Goal: Information Seeking & Learning: Learn about a topic

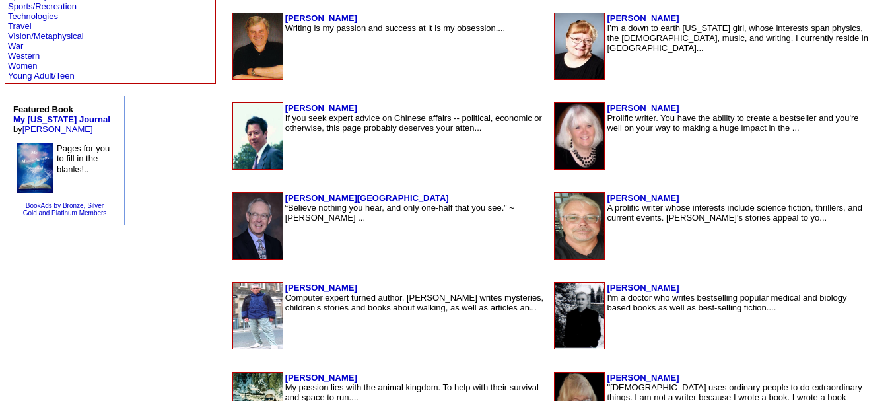
scroll to position [678, 0]
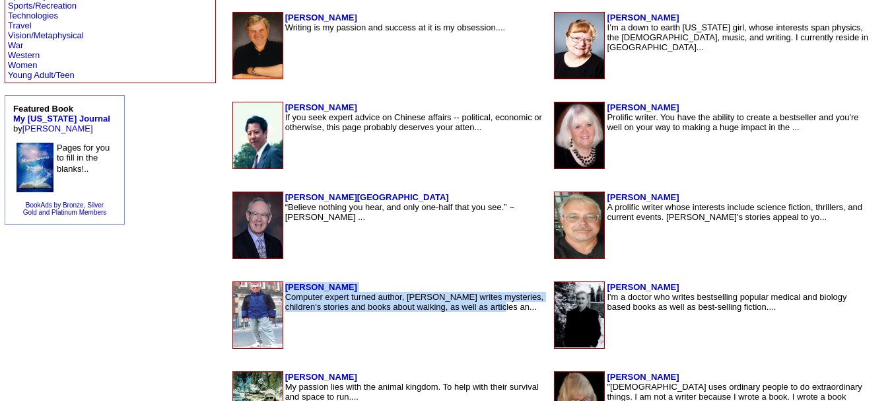
drag, startPoint x: 501, startPoint y: 284, endPoint x: 496, endPoint y: 317, distance: 34.1
click at [496, 317] on td "Alan Cook Computer expert turned author, Alan writes mysteries, children's stor…" at bounding box center [415, 314] width 263 height 67
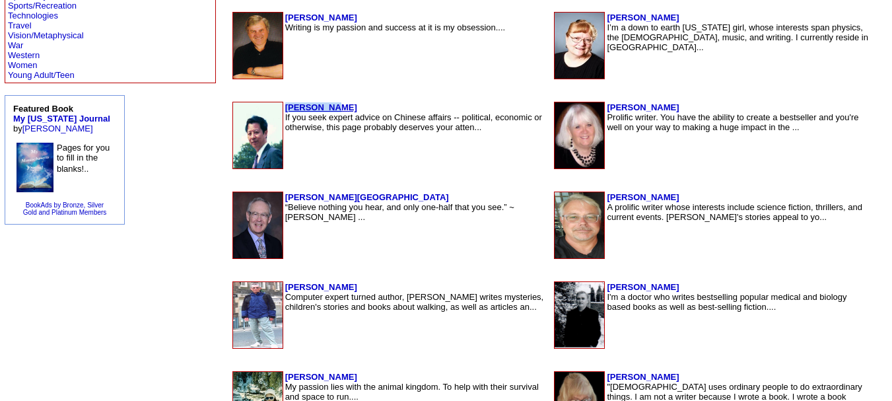
drag, startPoint x: 255, startPoint y: 105, endPoint x: 195, endPoint y: 107, distance: 60.1
click at [284, 107] on td "Robert Liu If you seek expert advice on Chinese affairs -- political, economic …" at bounding box center [415, 135] width 263 height 67
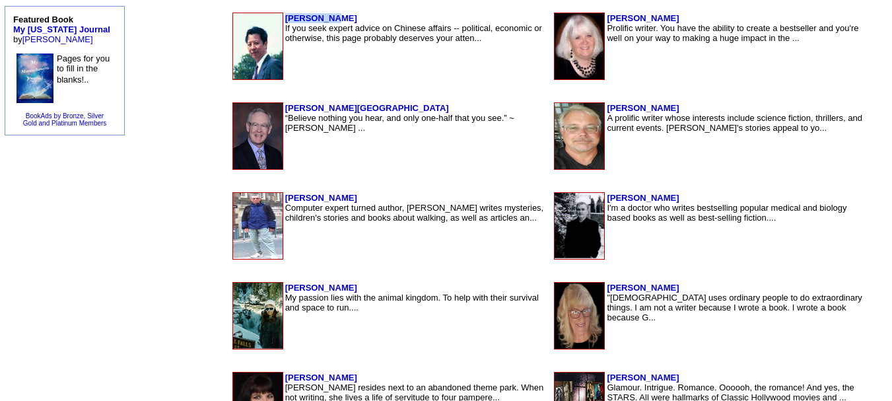
scroll to position [770, 0]
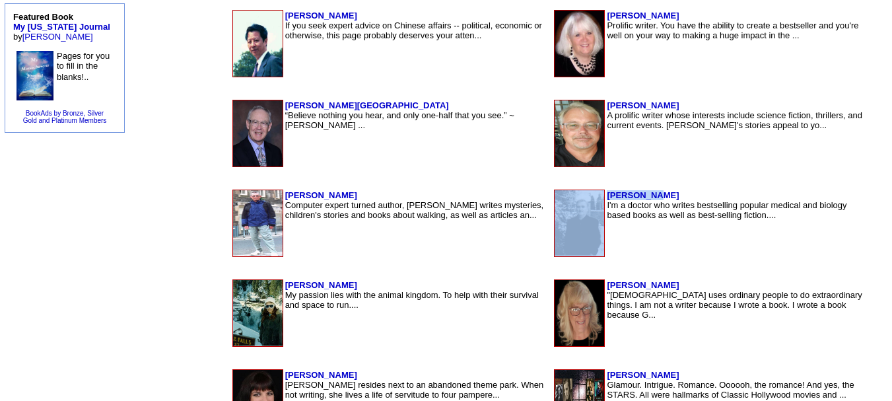
drag, startPoint x: 620, startPoint y: 189, endPoint x: 566, endPoint y: 199, distance: 55.7
click at [566, 199] on table "Frank Ryan I'm a doctor who writes bestselling popular medical and biology base…" at bounding box center [711, 223] width 319 height 70
drag, startPoint x: 262, startPoint y: 284, endPoint x: 195, endPoint y: 289, distance: 66.8
click at [284, 289] on td "Jennifer Miller My passion lies with the animal kingdom. To help with their sur…" at bounding box center [415, 312] width 263 height 67
drag, startPoint x: 640, startPoint y: 282, endPoint x: 567, endPoint y: 281, distance: 73.3
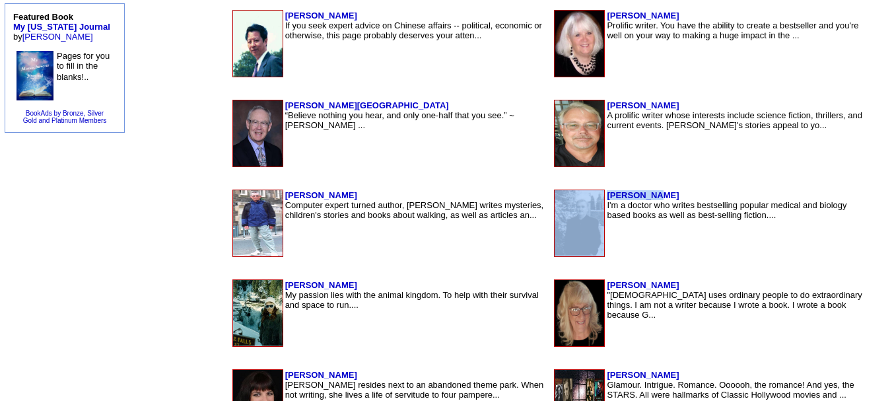
click at [606, 281] on td "Valerie Boggess "God uses ordinary people to do extraordinary things. I am not …" at bounding box center [738, 312] width 265 height 67
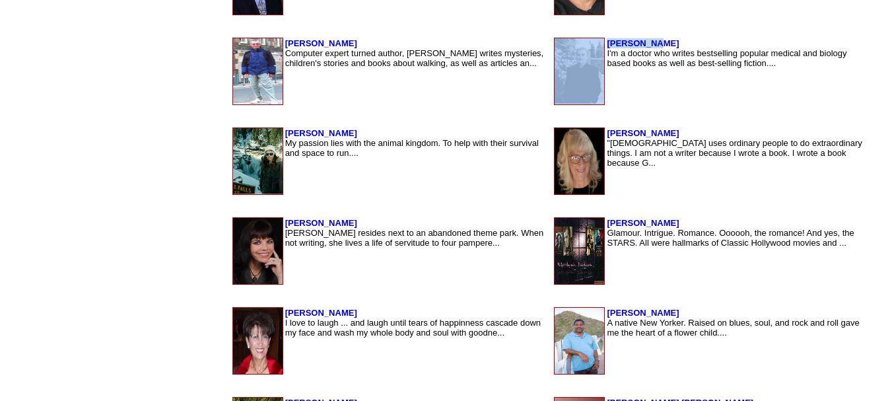
scroll to position [923, 0]
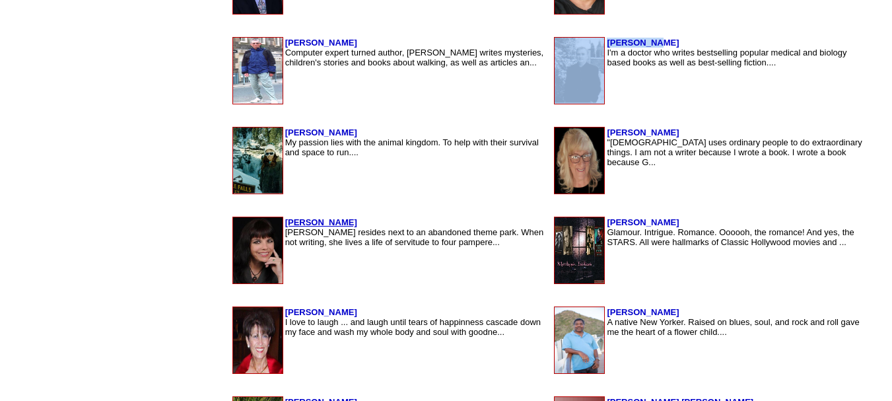
drag, startPoint x: 282, startPoint y: 223, endPoint x: 195, endPoint y: 221, distance: 86.5
click at [284, 221] on td "Shannon MacLeod Shannon MacLeod resides next to an abandoned theme park. When n…" at bounding box center [415, 249] width 263 height 67
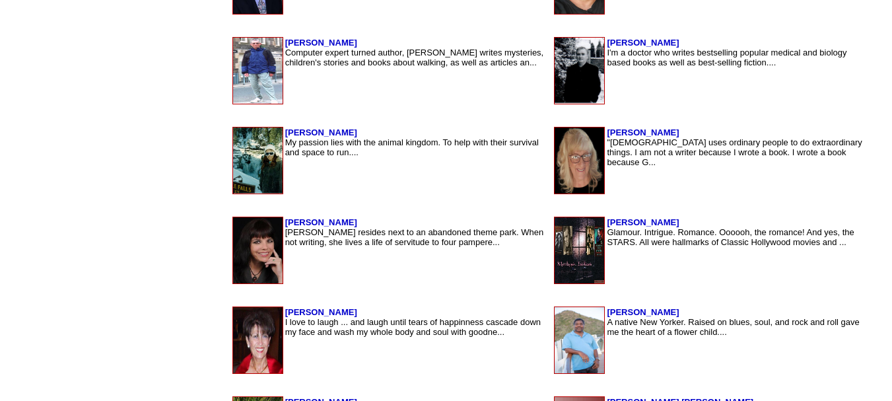
drag, startPoint x: 227, startPoint y: 220, endPoint x: 46, endPoint y: 267, distance: 186.8
click at [46, 267] on td "Authors by Category Action/Thriller Architecture Arts/Entertainment Biographies…" at bounding box center [110, 333] width 216 height 2307
drag, startPoint x: 639, startPoint y: 216, endPoint x: 564, endPoint y: 217, distance: 75.2
click at [564, 217] on tr "Linda Alexander Glamour. Intrigue. Romance. Oooooh, the romance! And yes, the S…" at bounding box center [712, 249] width 317 height 67
drag, startPoint x: 280, startPoint y: 311, endPoint x: 194, endPoint y: 314, distance: 85.9
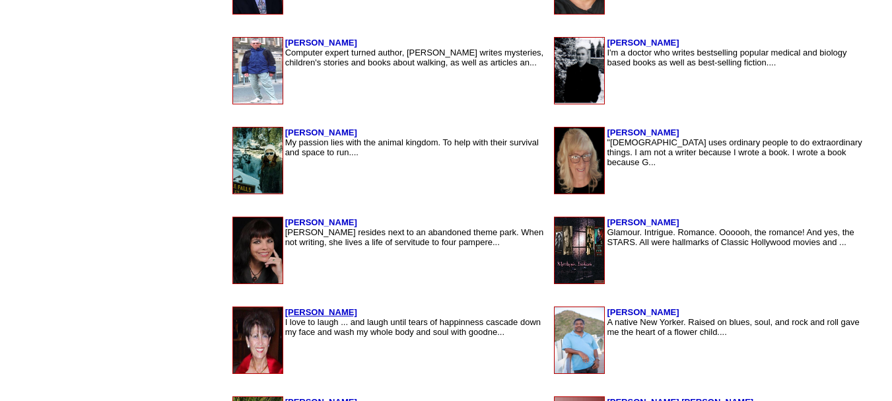
click at [284, 314] on td "Armineh Ohanian I love to laugh ... and laugh until tears of happinness cascade…" at bounding box center [415, 339] width 263 height 67
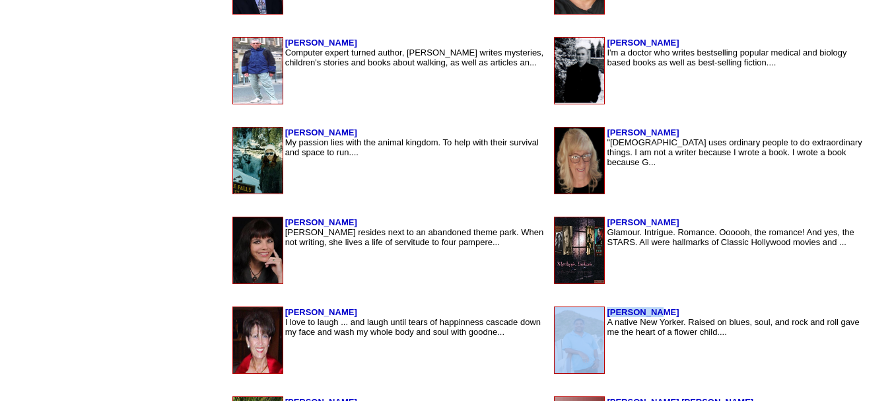
drag, startPoint x: 616, startPoint y: 308, endPoint x: 566, endPoint y: 313, distance: 51.0
click at [566, 313] on tr "James Hill A native New Yorker. Raised on blues, soul, and rock and roll gave m…" at bounding box center [712, 339] width 317 height 67
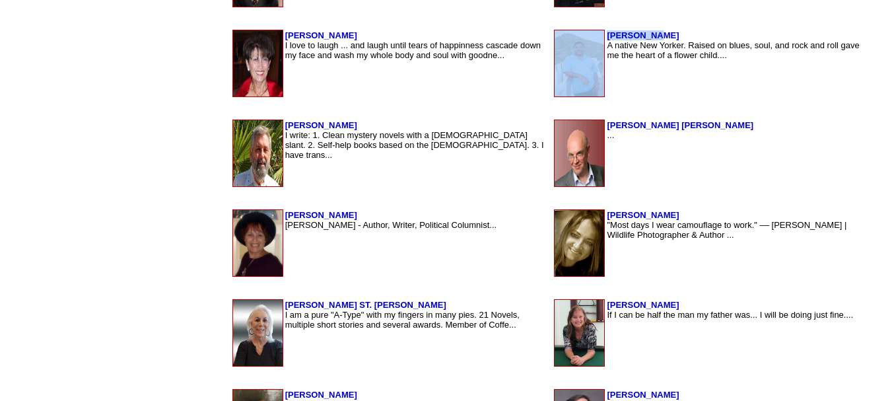
scroll to position [1196, 0]
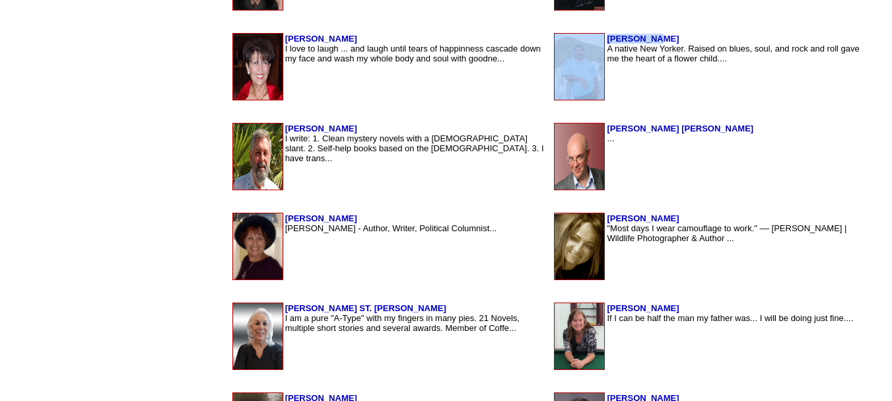
drag, startPoint x: 262, startPoint y: 124, endPoint x: 195, endPoint y: 123, distance: 66.7
click at [284, 123] on td "Trennis Killian I write: 1. Clean mystery novels with a Christian slant. 2. Sel…" at bounding box center [415, 156] width 263 height 67
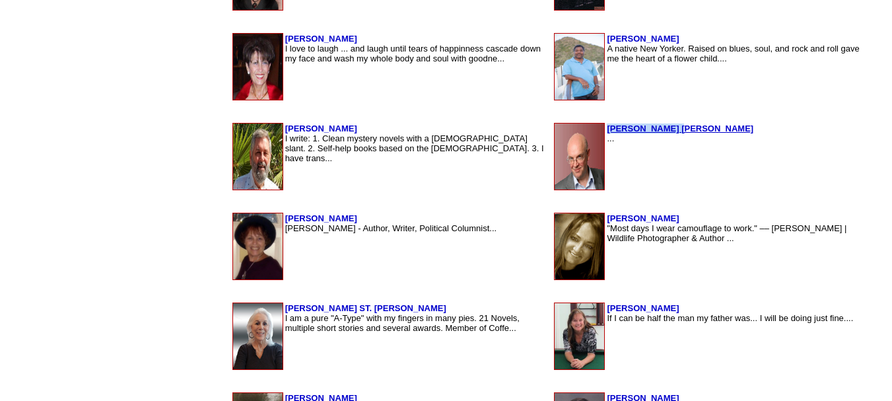
drag, startPoint x: 640, startPoint y: 128, endPoint x: 570, endPoint y: 129, distance: 70.6
click at [606, 129] on td "Miller Caldwell ..." at bounding box center [738, 156] width 265 height 67
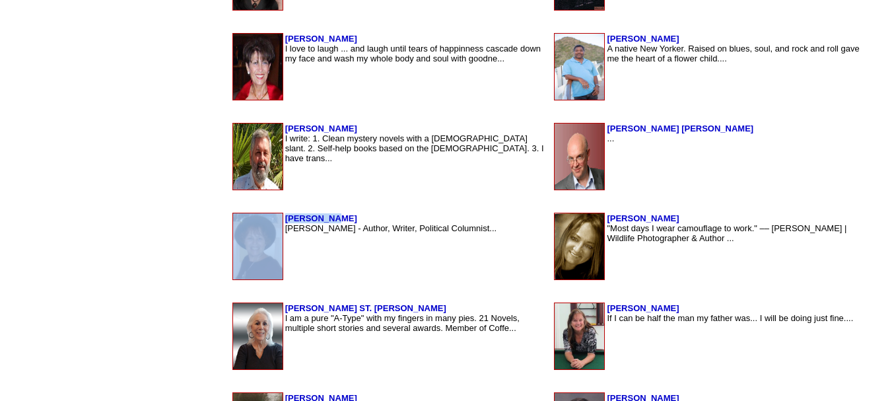
drag, startPoint x: 248, startPoint y: 215, endPoint x: 178, endPoint y: 221, distance: 70.9
click at [232, 221] on tr "Raven West Raven West - Author, Writer, Political Columnist..." at bounding box center [389, 246] width 315 height 67
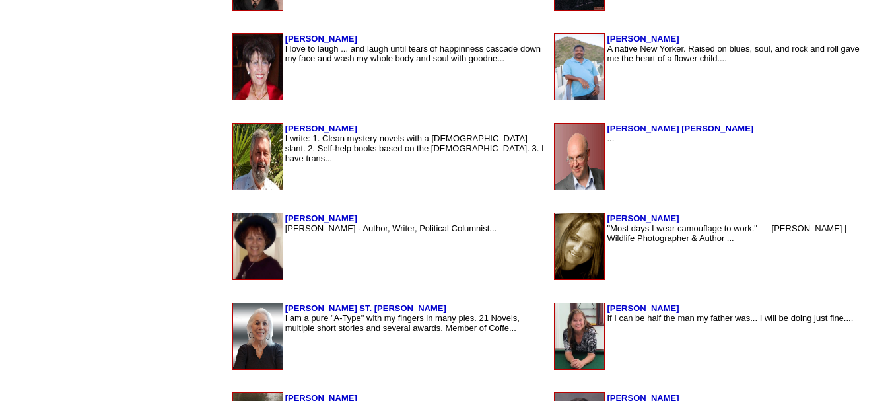
click at [694, 219] on td "Lisa Loucks Christenson "Most days I wear camouflage to work." –– Lisa Loucks C…" at bounding box center [738, 246] width 265 height 67
drag, startPoint x: 644, startPoint y: 308, endPoint x: 537, endPoint y: 313, distance: 106.4
click at [554, 313] on tr "Pamela Ackerson If I can be half the man my father was... I will be doing just …" at bounding box center [712, 335] width 317 height 67
drag, startPoint x: 292, startPoint y: 305, endPoint x: 193, endPoint y: 311, distance: 99.2
click at [231, 311] on table "MORGAN ST. JAMES I am a pure "A-Type" with my fingers in many pies. 21 Novels, …" at bounding box center [390, 336] width 318 height 70
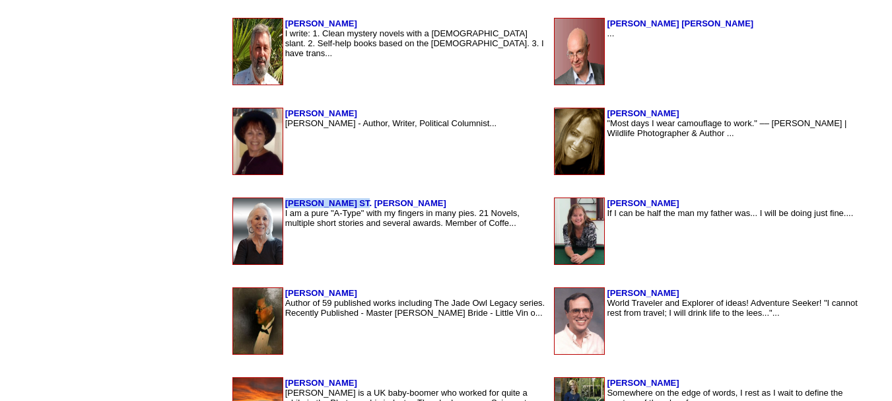
scroll to position [1311, 0]
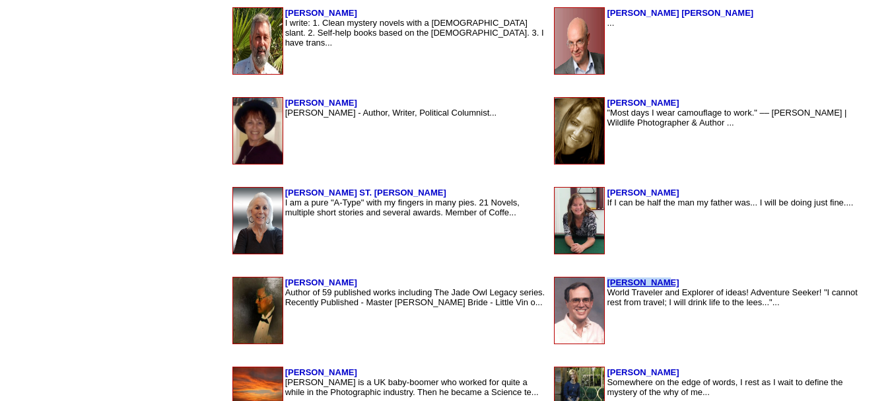
drag, startPoint x: 635, startPoint y: 282, endPoint x: 568, endPoint y: 282, distance: 66.7
click at [606, 282] on td "Mel Hathorn World Traveler and Explorer of ideas! Adventure Seeker! "I cannot r…" at bounding box center [738, 310] width 265 height 67
drag, startPoint x: 292, startPoint y: 279, endPoint x: 191, endPoint y: 283, distance: 101.1
click at [232, 283] on tr "Edward Patterson Author of 59 published works including The Jade Owl Legacy ser…" at bounding box center [389, 310] width 315 height 67
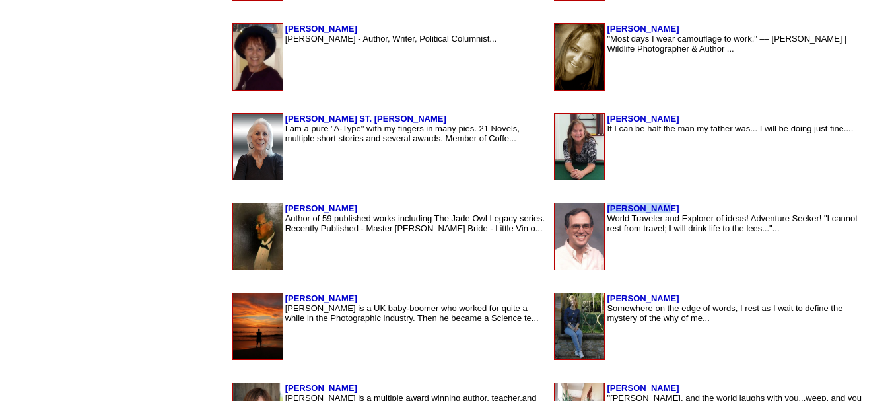
scroll to position [1384, 0]
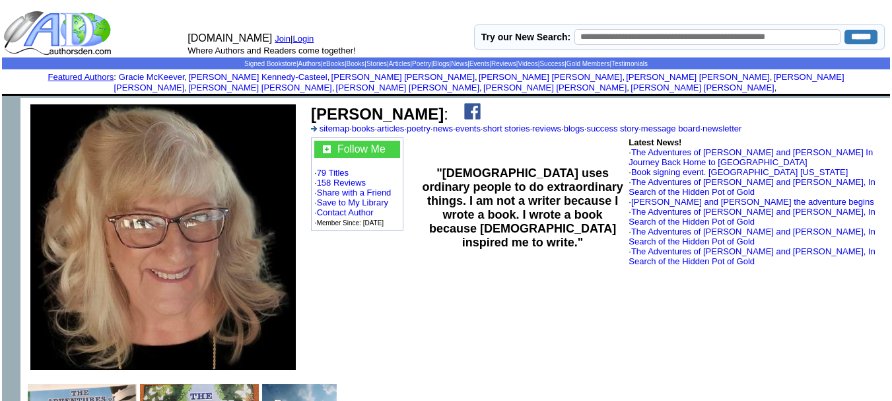
click at [476, 104] on img at bounding box center [472, 111] width 17 height 17
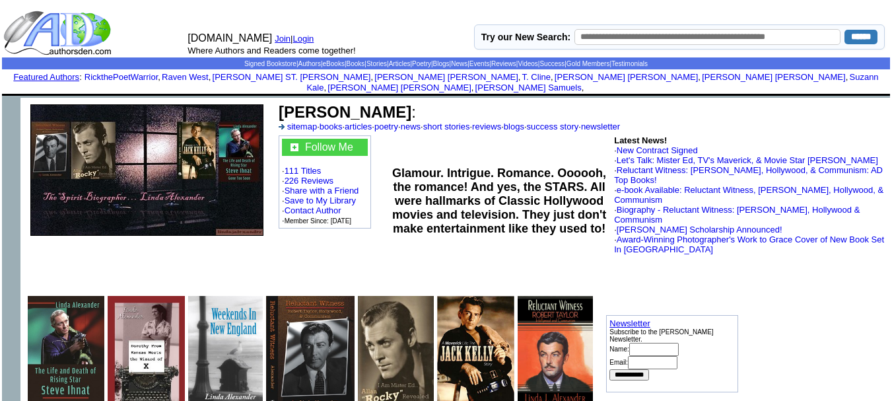
drag, startPoint x: 401, startPoint y: 103, endPoint x: 277, endPoint y: 105, distance: 124.1
click at [277, 105] on td "Linda Alexander : sitemap · books · articles · poetry · news · short stories · …" at bounding box center [582, 117] width 610 height 32
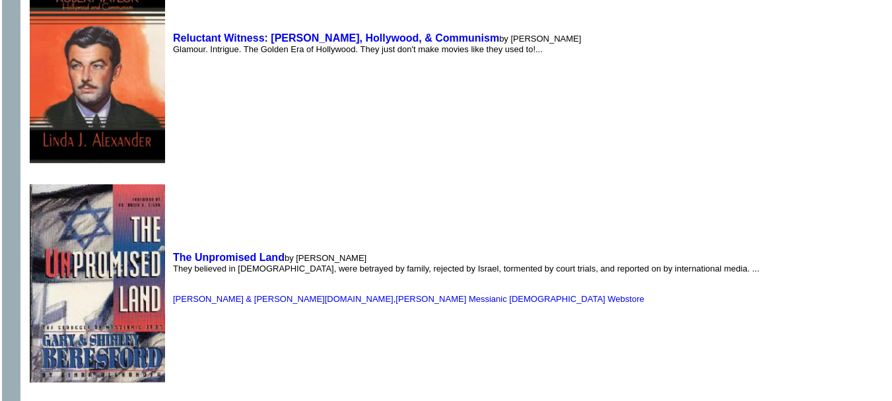
scroll to position [2911, 0]
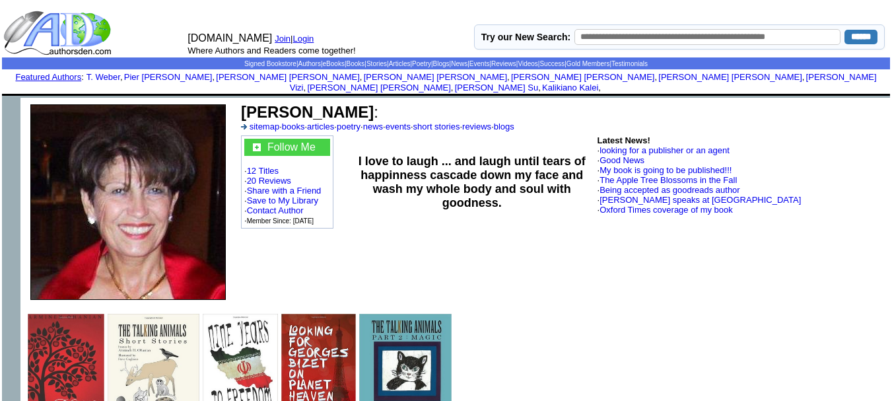
drag, startPoint x: 420, startPoint y: 102, endPoint x: 243, endPoint y: 106, distance: 176.9
click at [243, 106] on b "Armineh Helen Ohanian" at bounding box center [307, 112] width 133 height 18
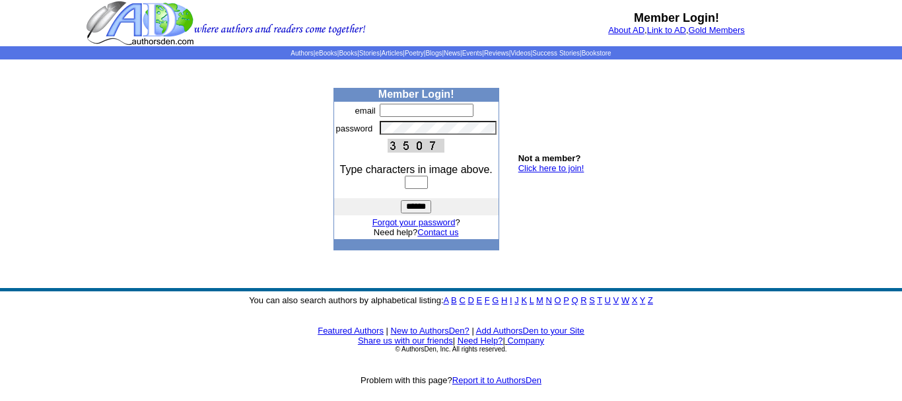
click at [416, 112] on input "text" at bounding box center [427, 110] width 94 height 13
type input "**********"
click at [401, 200] on input "******" at bounding box center [416, 206] width 30 height 13
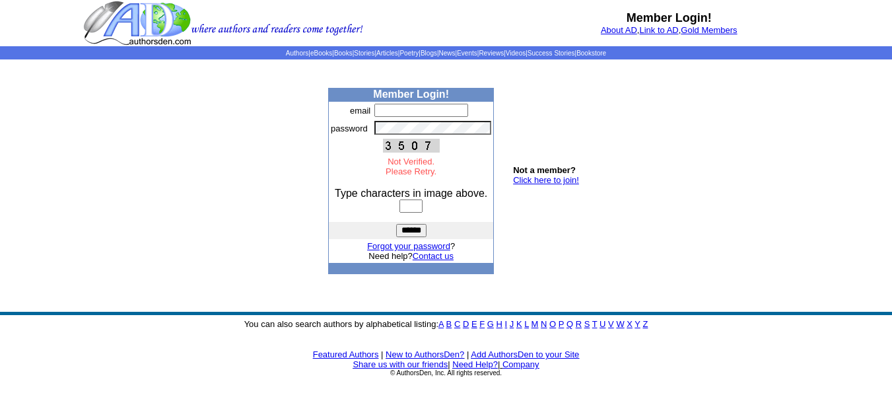
click at [418, 110] on input "text" at bounding box center [421, 110] width 94 height 13
type input "**********"
click at [413, 205] on input "text" at bounding box center [410, 205] width 23 height 13
type input "****"
click at [407, 233] on input "******" at bounding box center [411, 230] width 30 height 13
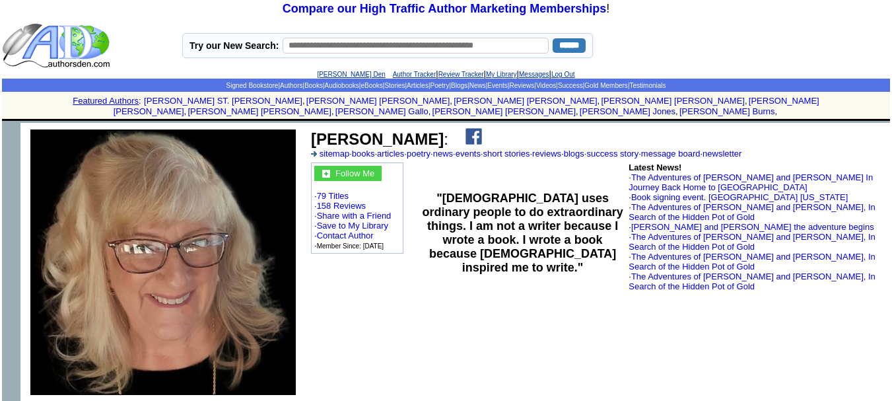
click at [477, 128] on img at bounding box center [473, 136] width 17 height 17
click at [482, 128] on img at bounding box center [473, 136] width 17 height 17
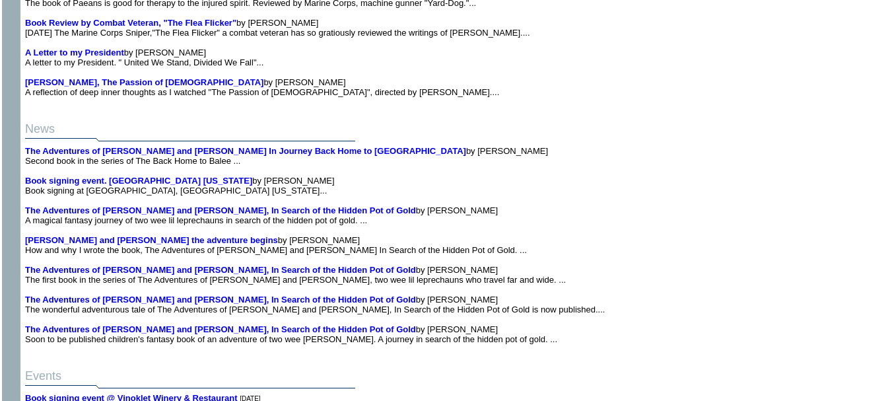
scroll to position [2358, 0]
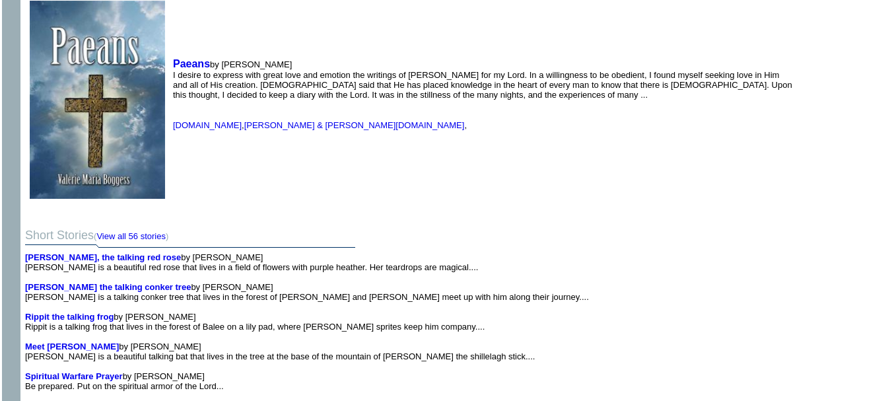
click at [317, 126] on td "Paeans by Valerie M Boggess I desire to express with great love and emotion the…" at bounding box center [484, 93] width 628 height 216
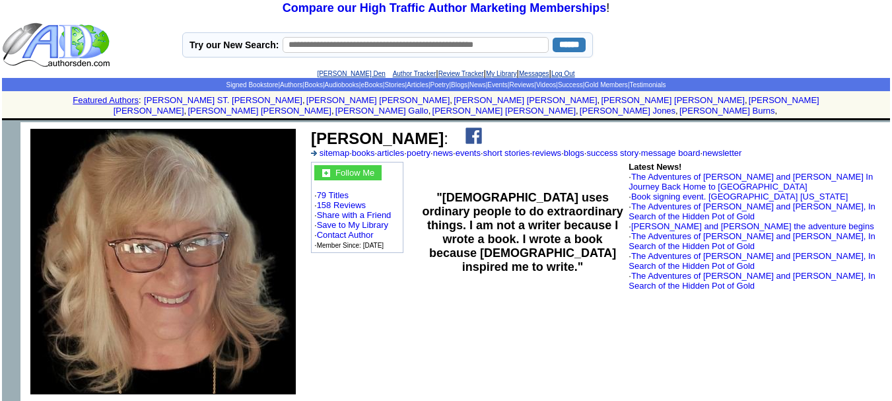
scroll to position [0, 0]
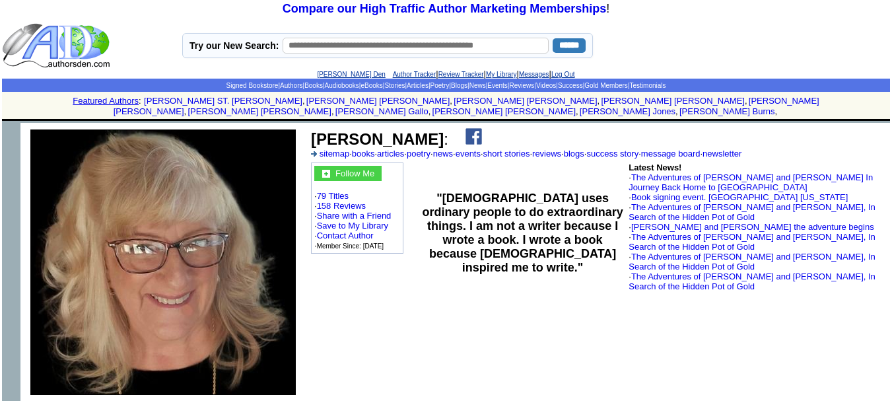
drag, startPoint x: 447, startPoint y: 132, endPoint x: 317, endPoint y: 128, distance: 130.1
click at [317, 130] on b "Valerie M Boggess" at bounding box center [377, 139] width 133 height 18
drag, startPoint x: 312, startPoint y: 127, endPoint x: 450, endPoint y: 126, distance: 137.9
click at [444, 130] on b "Valerie M Boggess" at bounding box center [377, 139] width 133 height 18
click at [370, 149] on link "books" at bounding box center [363, 154] width 23 height 10
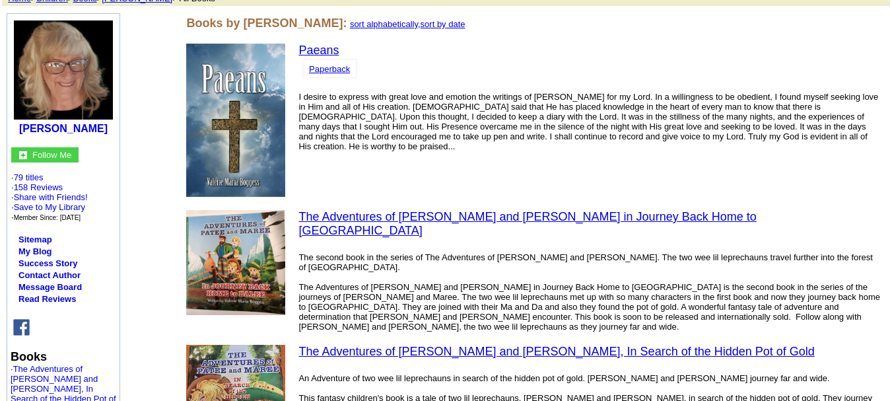
scroll to position [106, 0]
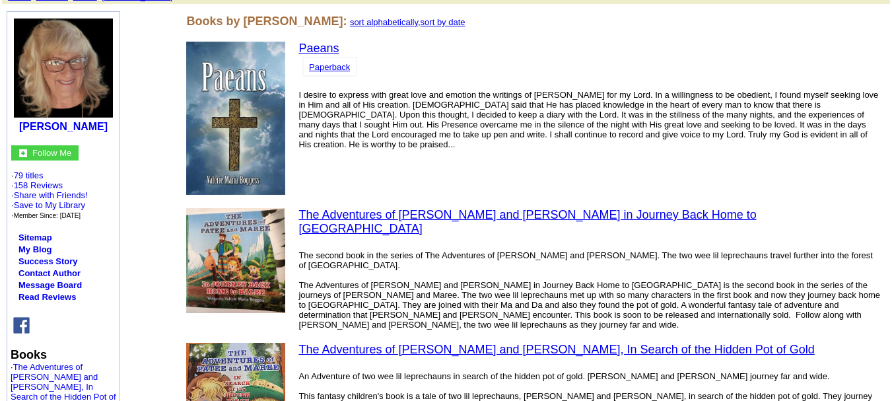
click at [339, 68] on link "Paperback" at bounding box center [329, 67] width 41 height 10
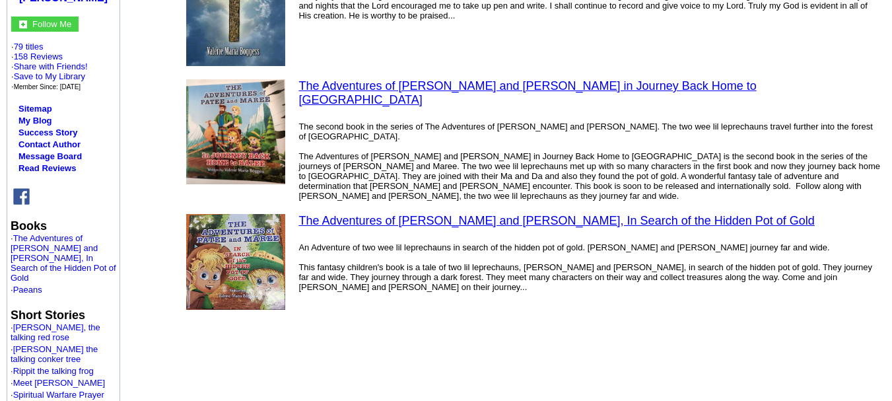
scroll to position [255, 0]
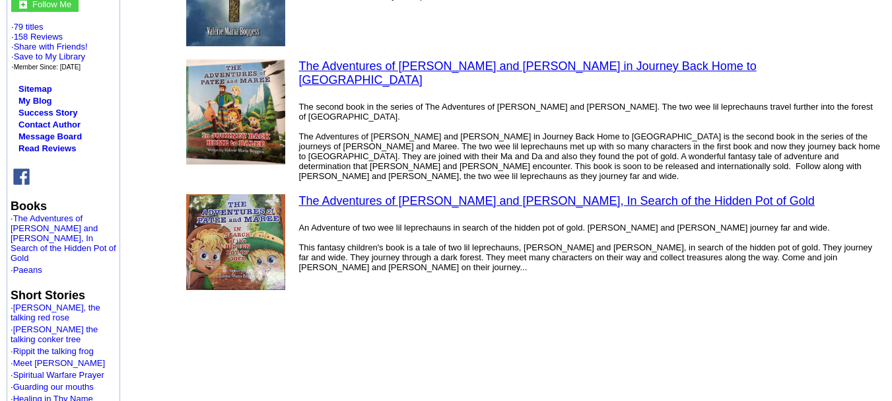
click at [409, 194] on link "The Adventures of [PERSON_NAME] and [PERSON_NAME], In Search of the Hidden Pot …" at bounding box center [555, 200] width 515 height 13
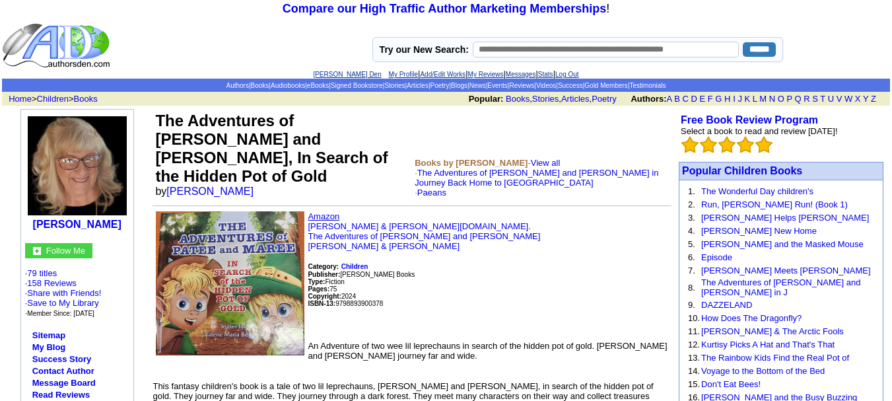
click at [324, 211] on link "Amazon" at bounding box center [324, 216] width 32 height 10
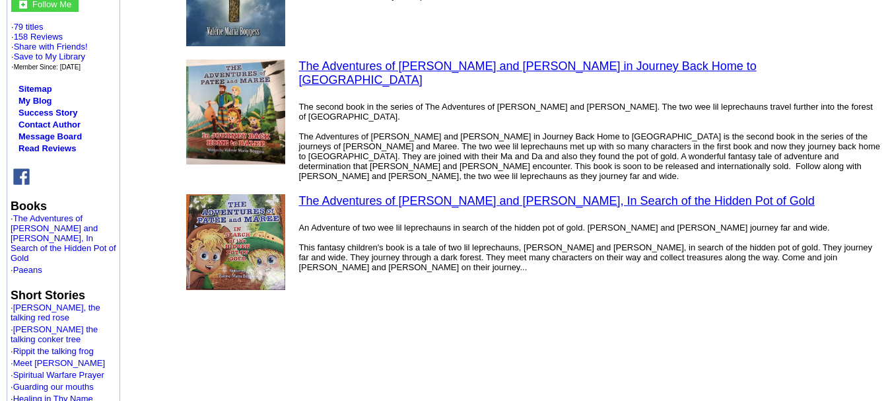
scroll to position [255, 0]
click at [467, 68] on link "The Adventures of [PERSON_NAME] and [PERSON_NAME] in Journey Back Home to [GEOG…" at bounding box center [526, 72] width 457 height 27
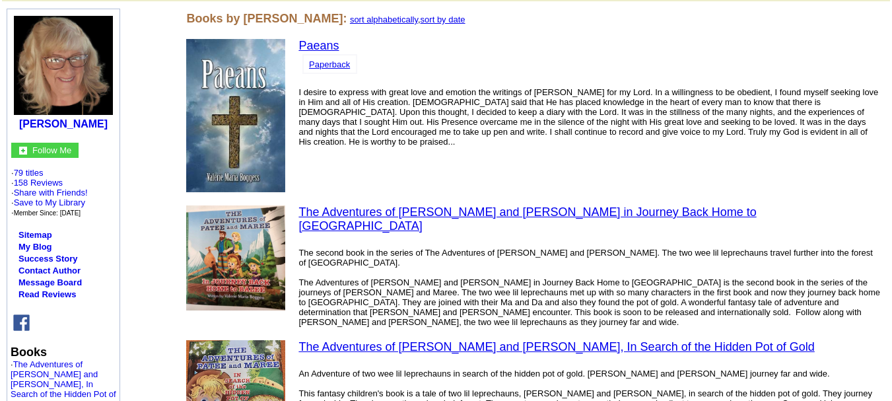
scroll to position [106, 0]
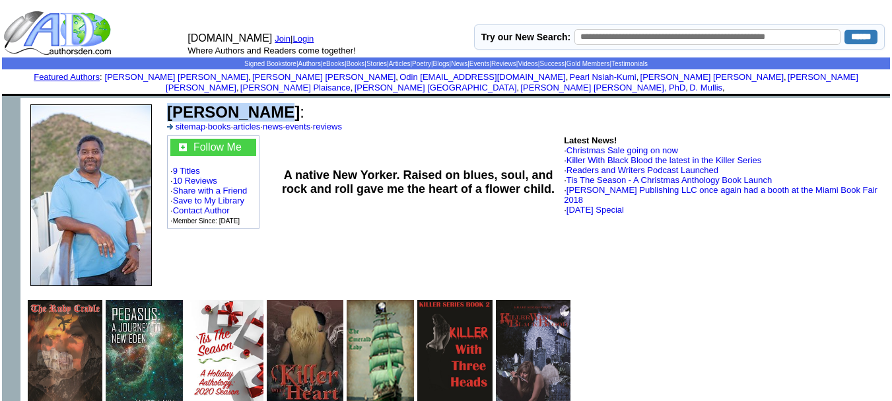
drag, startPoint x: 259, startPoint y: 98, endPoint x: 170, endPoint y: 101, distance: 89.2
click at [170, 103] on b "[PERSON_NAME]" at bounding box center [233, 112] width 133 height 18
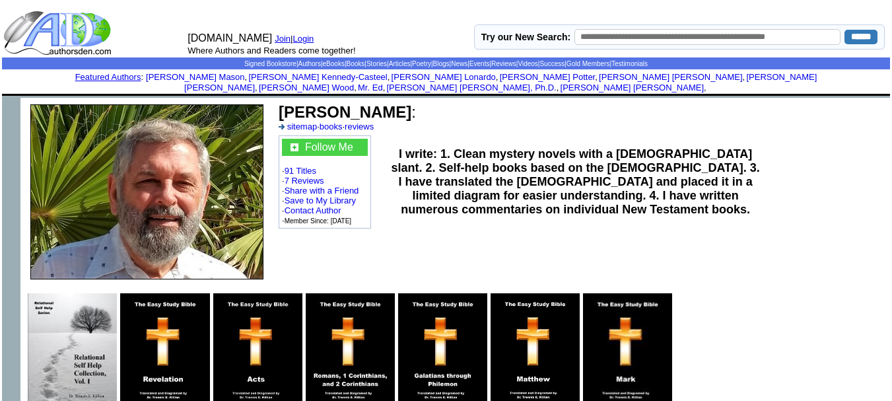
drag, startPoint x: 405, startPoint y: 106, endPoint x: 261, endPoint y: 98, distance: 144.8
click at [261, 98] on tr "Trennis E. Killian : sitemap · books · reviews Follow Me · 91 Titles · 7 Review…" at bounding box center [454, 192] width 869 height 188
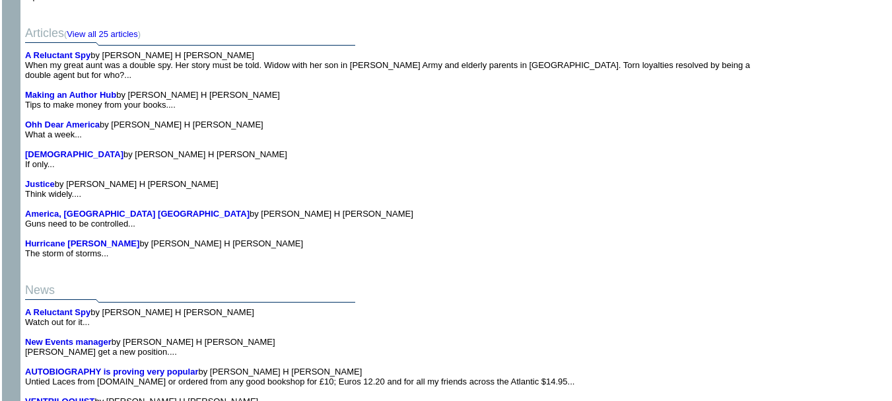
scroll to position [8765, 0]
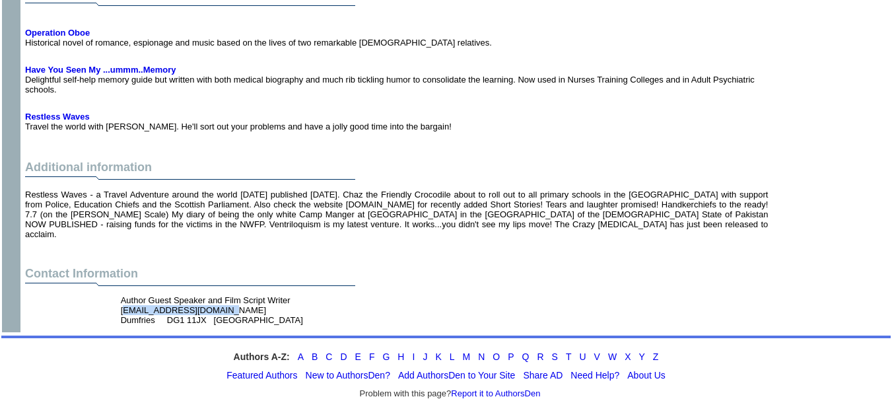
drag, startPoint x: 220, startPoint y: 279, endPoint x: 118, endPoint y: 279, distance: 102.3
click at [118, 292] on td "Author Guest Speaker and Film Script Writer netherholm6@yahoo.com Dumfries DG1 …" at bounding box center [257, 309] width 279 height 35
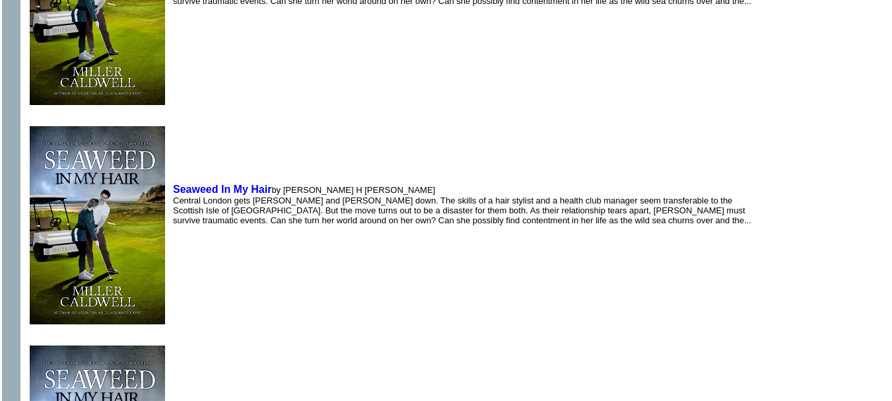
scroll to position [0, 0]
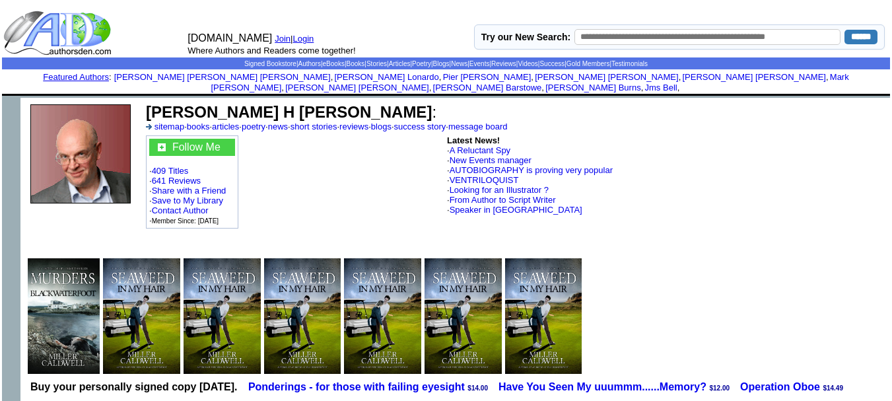
copy font "netherholm6@yahoo.com"
click at [203, 121] on link "books" at bounding box center [198, 126] width 23 height 10
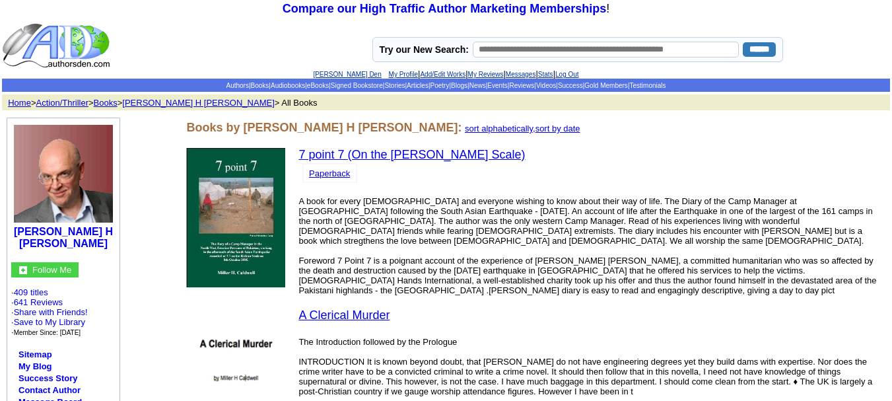
click at [333, 178] on link "Paperback" at bounding box center [329, 173] width 41 height 10
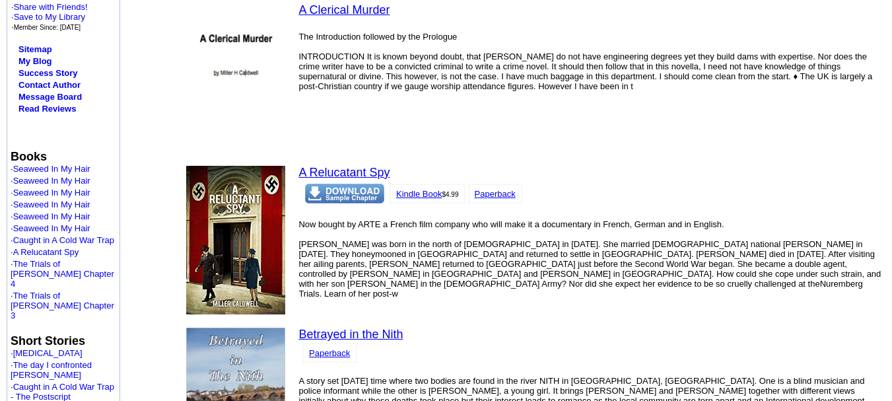
scroll to position [308, 0]
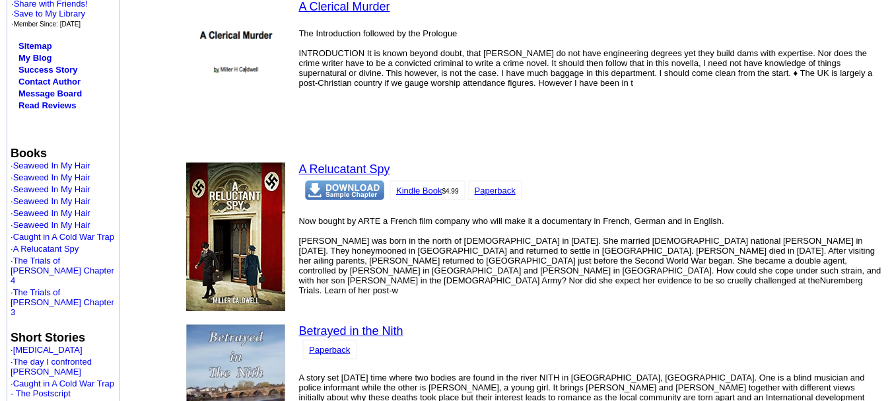
click at [494, 185] on link "Paperback" at bounding box center [495, 190] width 41 height 10
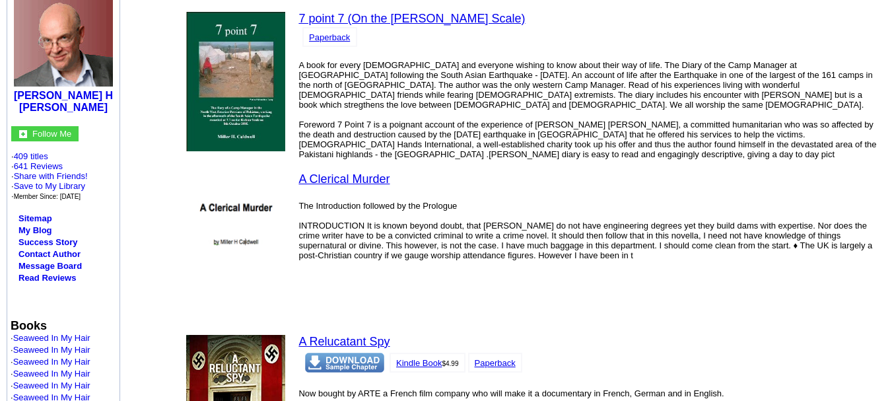
scroll to position [94, 0]
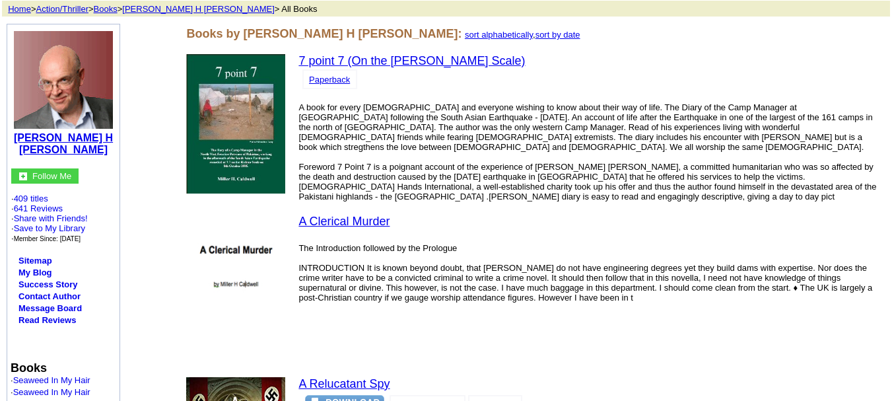
click at [65, 140] on b "[PERSON_NAME] H [PERSON_NAME]" at bounding box center [63, 143] width 99 height 23
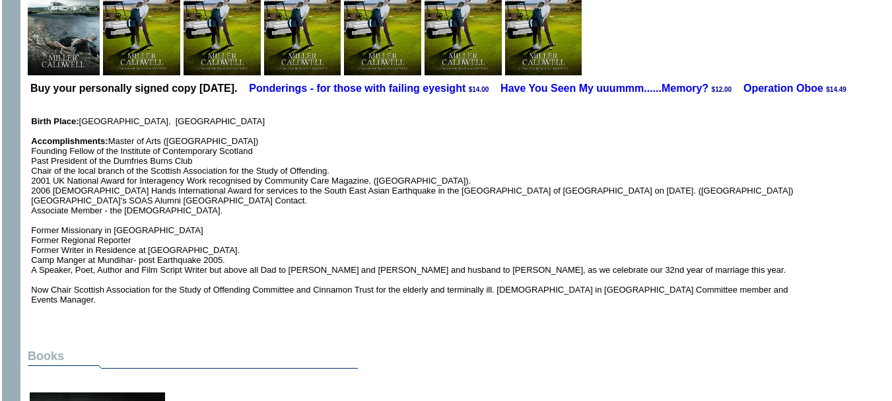
scroll to position [315, 0]
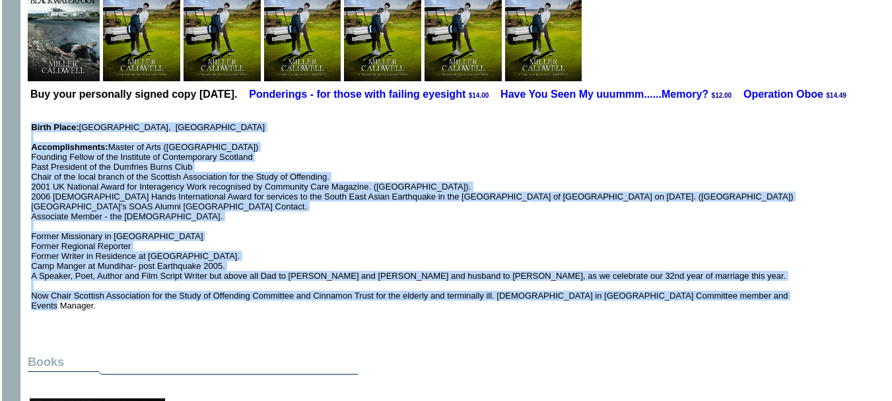
drag, startPoint x: 781, startPoint y: 272, endPoint x: 33, endPoint y: 117, distance: 763.6
click at [33, 117] on td "Birth Place: [GEOGRAPHIC_DATA], [DEMOGRAPHIC_DATA] Accomplishments: Master of A…" at bounding box center [421, 211] width 781 height 218
copy font "Lorem Ipsum: Dolorsi, Ametcons Adipiscingelits: Doeius te Inci (Utlabo Etdolore…"
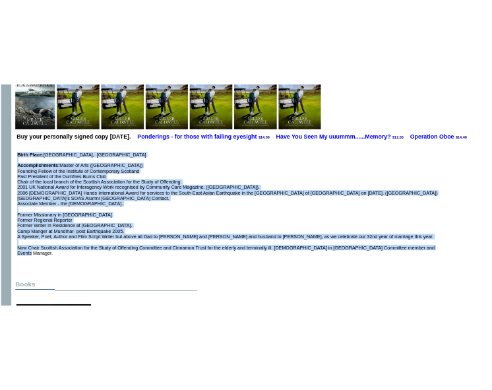
scroll to position [325, 0]
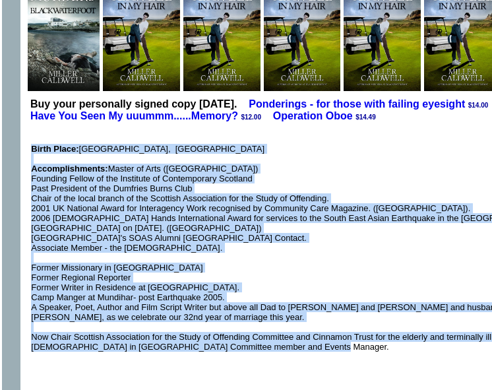
copy font "Lorem Ipsum: Dolorsi, Ametcons Adipiscingelits: Doeius te Inci (Utlabo Etdolore…"
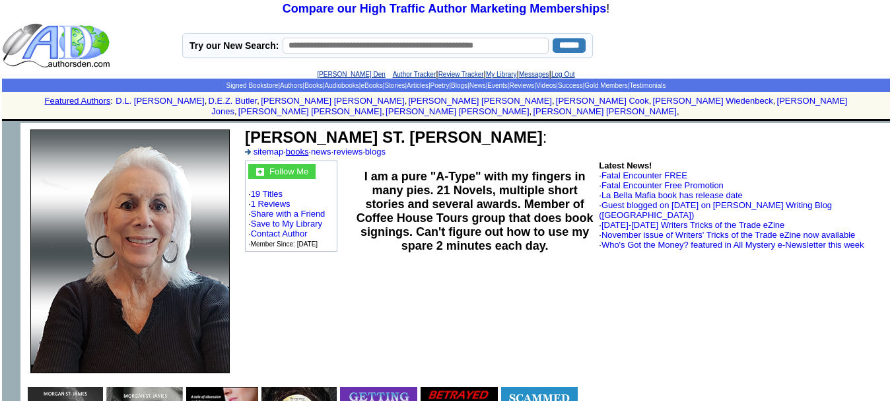
click at [299, 147] on link "books" at bounding box center [297, 152] width 23 height 10
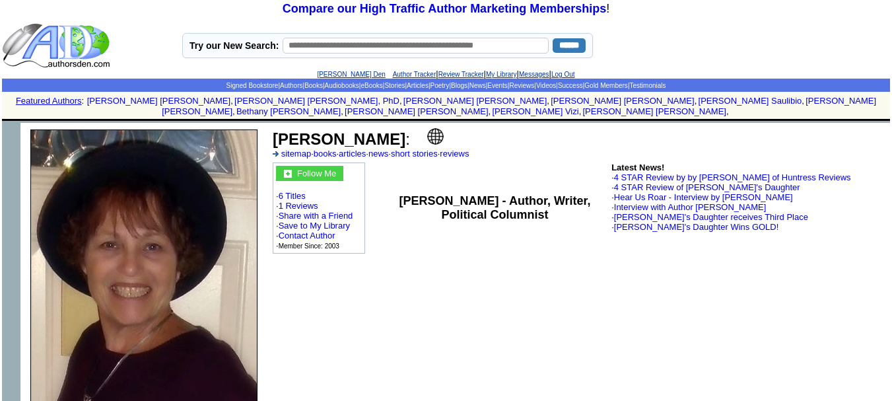
click at [427, 128] on img at bounding box center [435, 136] width 17 height 17
click at [357, 130] on b "[PERSON_NAME]" at bounding box center [339, 139] width 133 height 18
drag, startPoint x: 360, startPoint y: 128, endPoint x: 275, endPoint y: 133, distance: 85.3
click at [275, 133] on b "Raven West" at bounding box center [339, 139] width 133 height 18
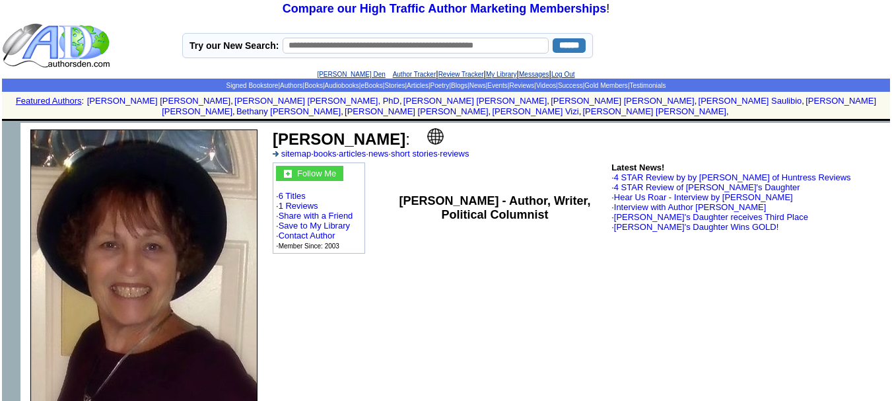
drag, startPoint x: 275, startPoint y: 133, endPoint x: 545, endPoint y: 277, distance: 305.9
click at [492, 288] on td "Raven West : sitemap · books · articles · news · short stories · reviews Follow…" at bounding box center [578, 282] width 622 height 318
drag, startPoint x: 362, startPoint y: 129, endPoint x: 277, endPoint y: 127, distance: 84.5
click at [277, 130] on b "Raven West" at bounding box center [339, 139] width 133 height 18
click at [427, 128] on img at bounding box center [435, 136] width 17 height 17
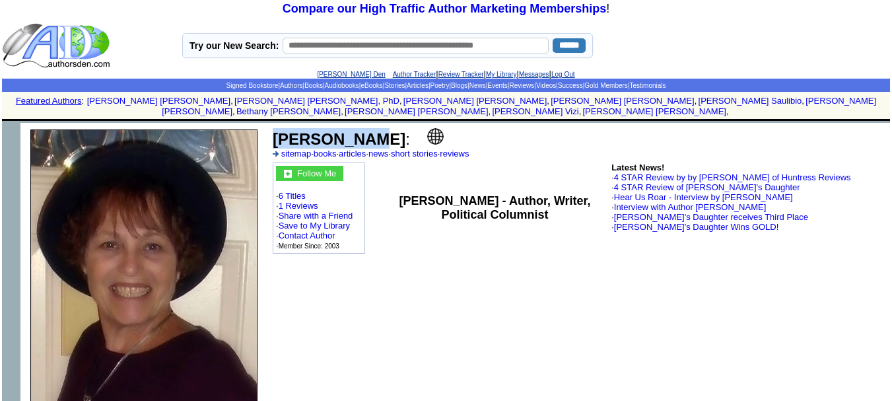
click at [427, 128] on img at bounding box center [435, 136] width 17 height 17
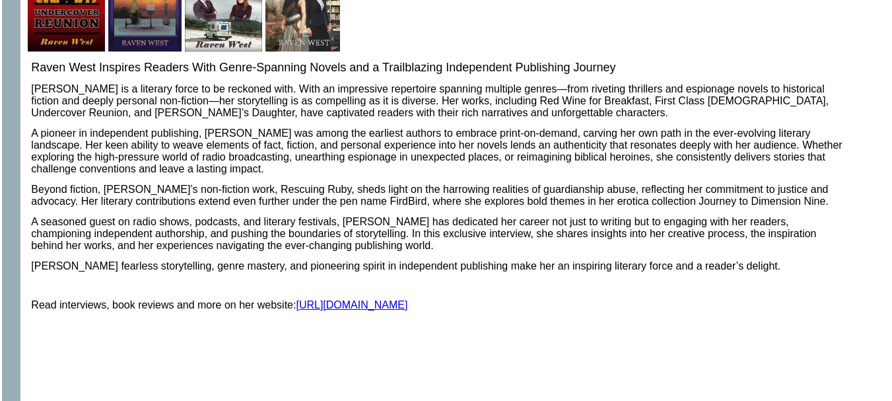
scroll to position [512, 0]
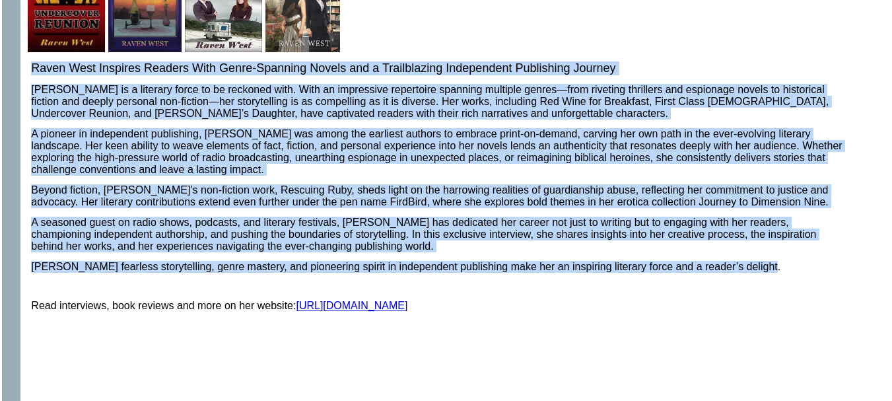
drag, startPoint x: 786, startPoint y: 255, endPoint x: 32, endPoint y: 75, distance: 774.8
click at [32, 75] on font "Raven West Inspires Readers With Genre-Spanning Novels and a Trailblazing Indep…" at bounding box center [437, 287] width 813 height 452
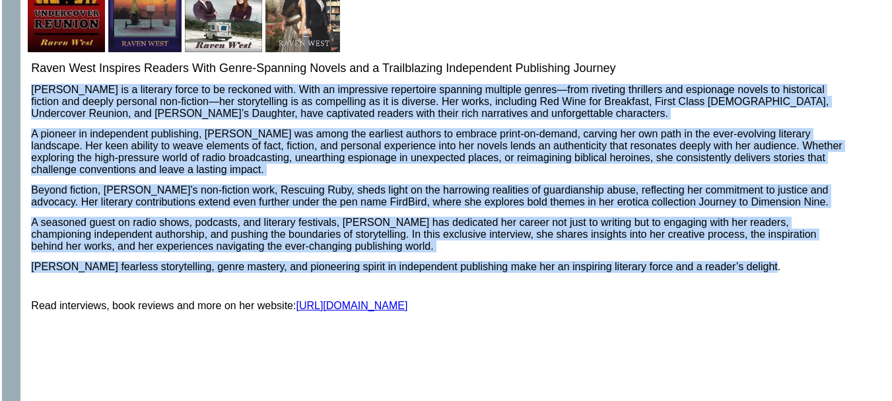
copy font "Raven West is a literary force to be reckoned with. With an impressive repertoi…"
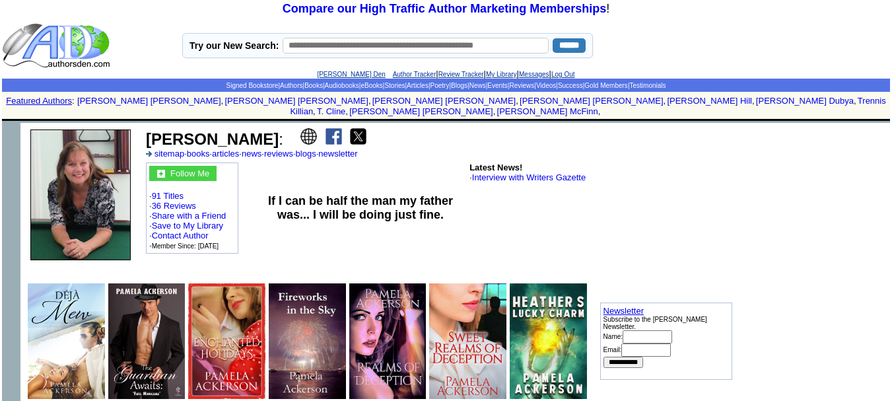
click at [305, 128] on img at bounding box center [308, 136] width 17 height 17
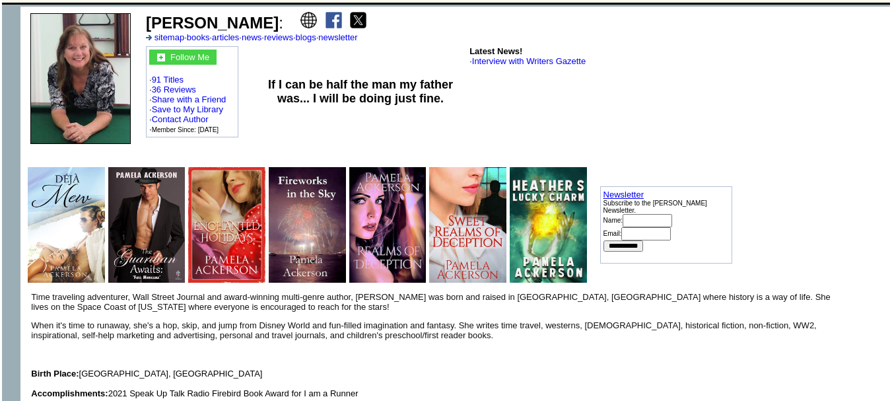
scroll to position [116, 0]
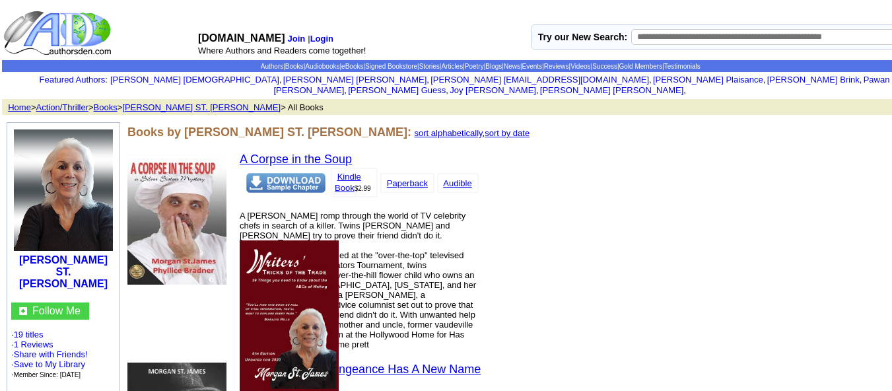
click link "Kindle Book"
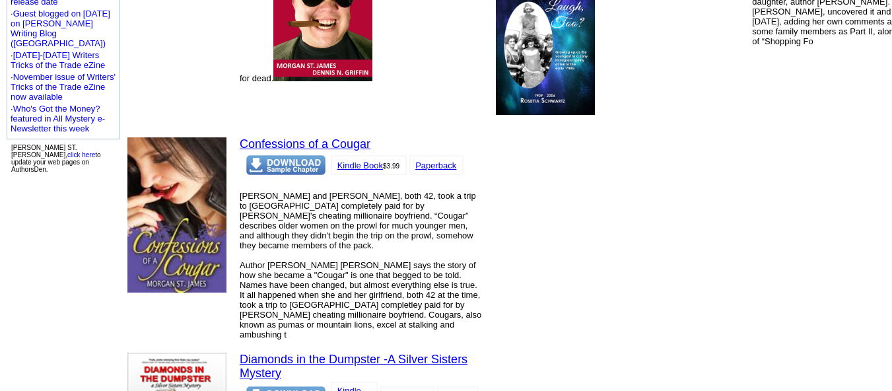
scroll to position [614, 0]
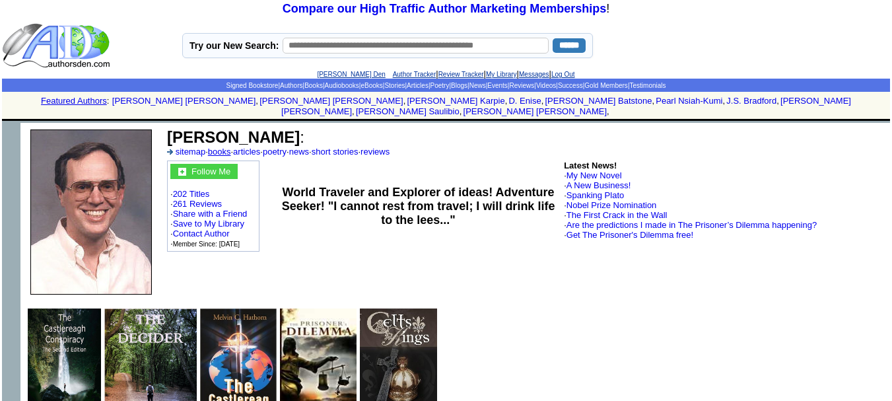
click at [222, 147] on link "books" at bounding box center [219, 152] width 23 height 10
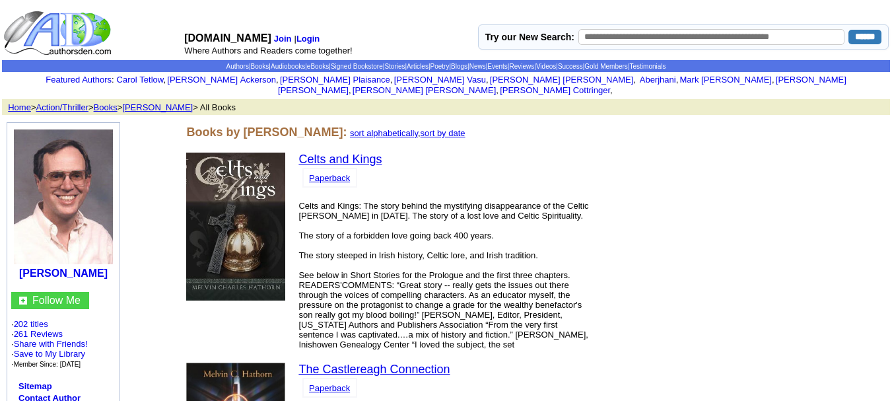
click at [331, 173] on link "Paperback" at bounding box center [329, 178] width 41 height 10
drag, startPoint x: 107, startPoint y: 265, endPoint x: 28, endPoint y: 265, distance: 78.5
click at [28, 265] on center "[PERSON_NAME]" at bounding box center [64, 202] width 106 height 153
click at [342, 174] on td "Paperback" at bounding box center [329, 177] width 53 height 18
click at [342, 173] on link "Paperback" at bounding box center [329, 178] width 41 height 10
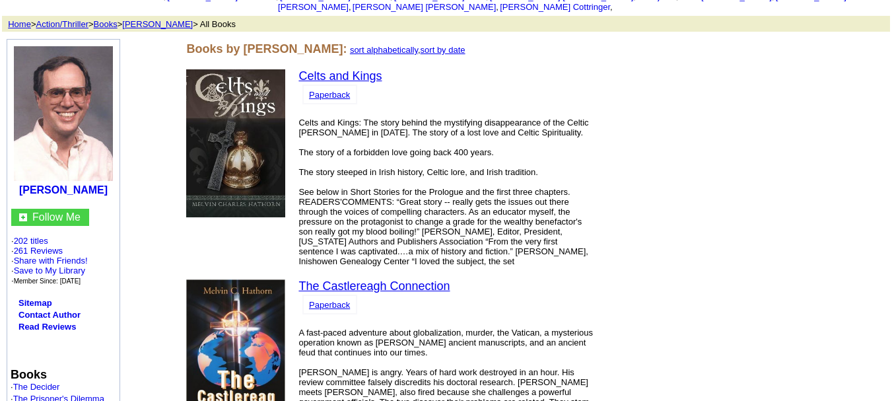
scroll to position [94, 0]
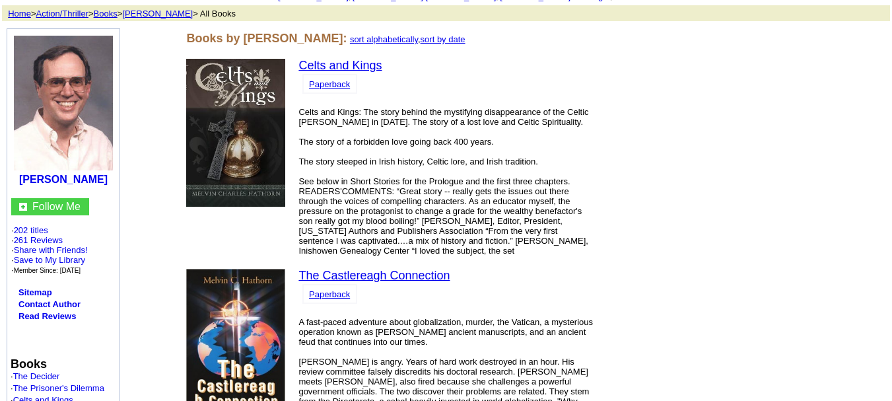
click at [329, 289] on link "Paperback" at bounding box center [329, 294] width 41 height 10
click at [343, 74] on table "Paperback" at bounding box center [329, 84] width 54 height 20
click at [349, 75] on td "Paperback" at bounding box center [329, 84] width 53 height 18
click at [352, 59] on link "Celts and Kings" at bounding box center [339, 65] width 83 height 13
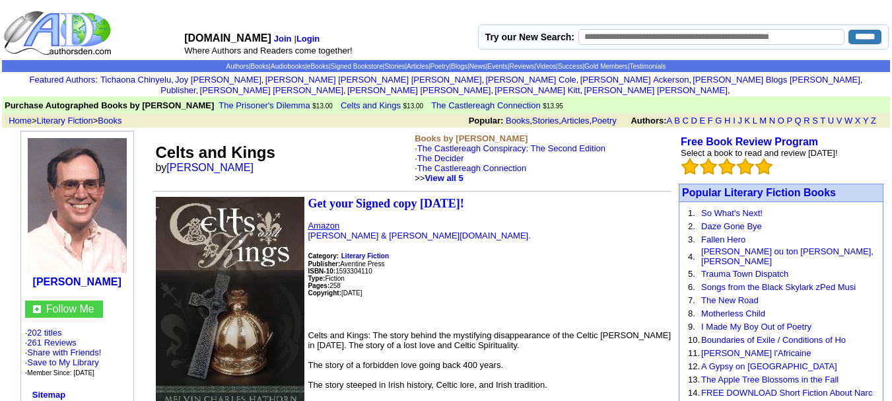
click at [329, 220] on link "Amazon" at bounding box center [324, 225] width 32 height 10
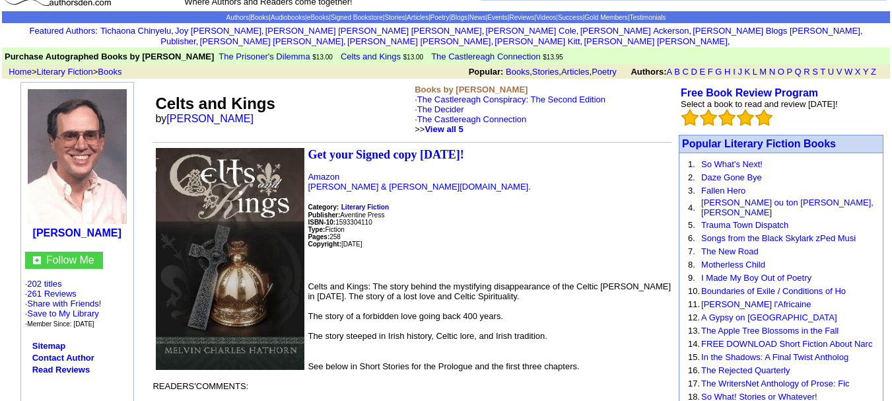
scroll to position [48, 0]
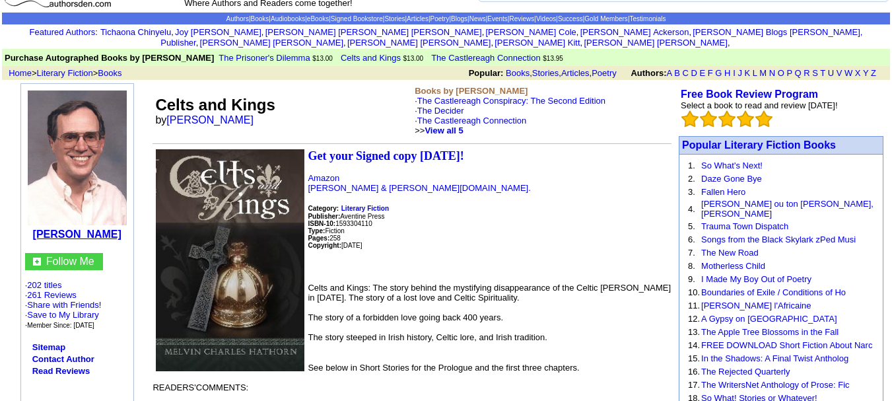
click at [79, 228] on b "[PERSON_NAME]" at bounding box center [77, 233] width 88 height 11
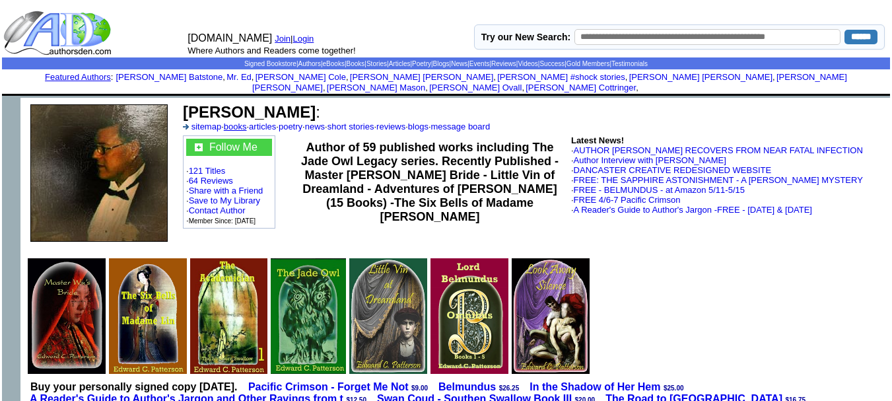
click at [233, 121] on link "books" at bounding box center [235, 126] width 23 height 10
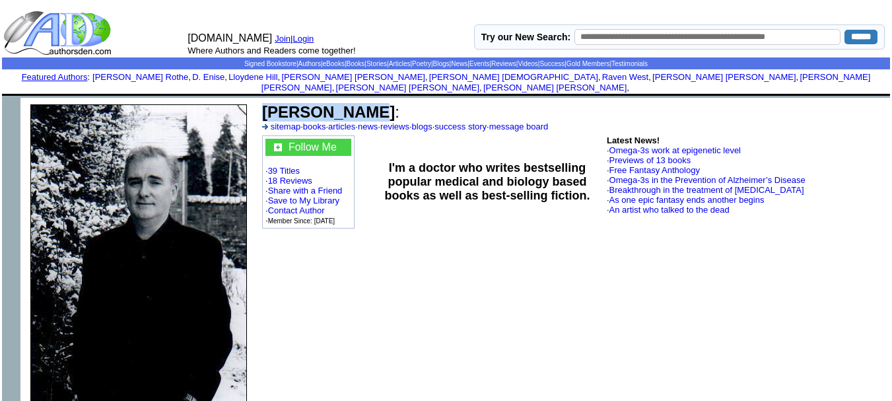
drag, startPoint x: 360, startPoint y: 101, endPoint x: 265, endPoint y: 101, distance: 95.7
click at [265, 103] on b "[PERSON_NAME]" at bounding box center [328, 112] width 133 height 18
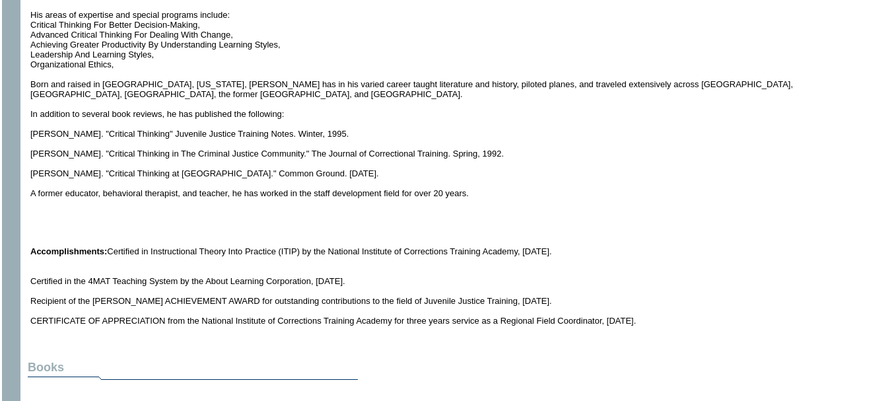
scroll to position [570, 0]
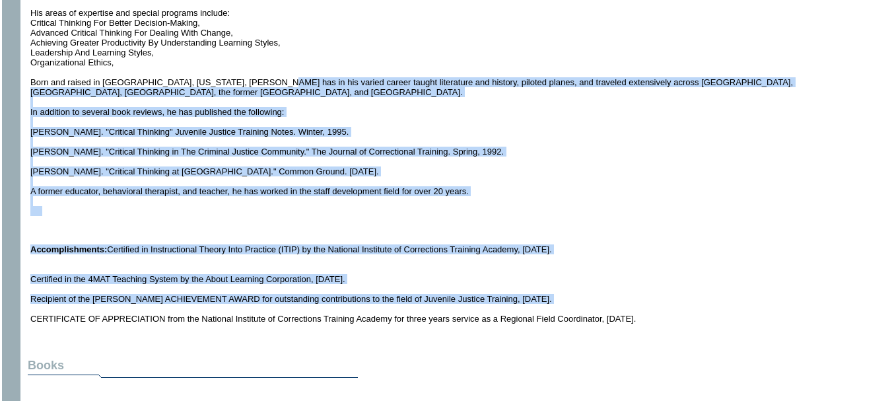
drag, startPoint x: 679, startPoint y: 292, endPoint x: 255, endPoint y: 61, distance: 482.6
click at [255, 61] on td "[PERSON_NAME], BA, MA, is a nationally recognized facilitator who has presented…" at bounding box center [437, 87] width 814 height 474
click at [416, 186] on p "[PERSON_NAME], BA, MA, is a nationally recognized facilitator who has presented…" at bounding box center [437, 33] width 814 height 366
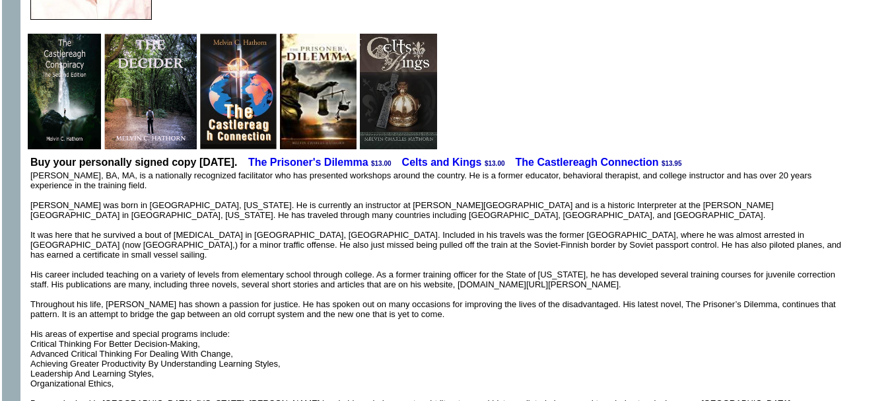
scroll to position [142, 0]
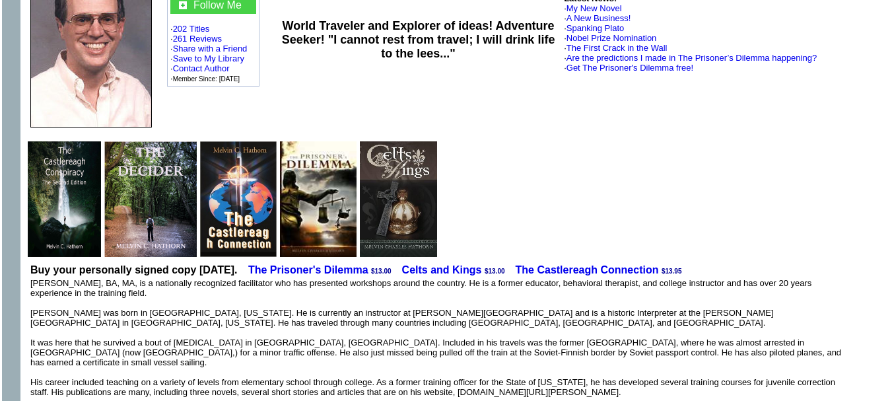
drag, startPoint x: 669, startPoint y: 301, endPoint x: 32, endPoint y: 273, distance: 637.5
copy font "[PERSON_NAME], BA, MA, is a nationally recognized facilitator who has presented…"
click at [541, 122] on td "[PERSON_NAME] : sitemap · books · articles · poetry · news · short stories · re…" at bounding box center [526, 45] width 728 height 178
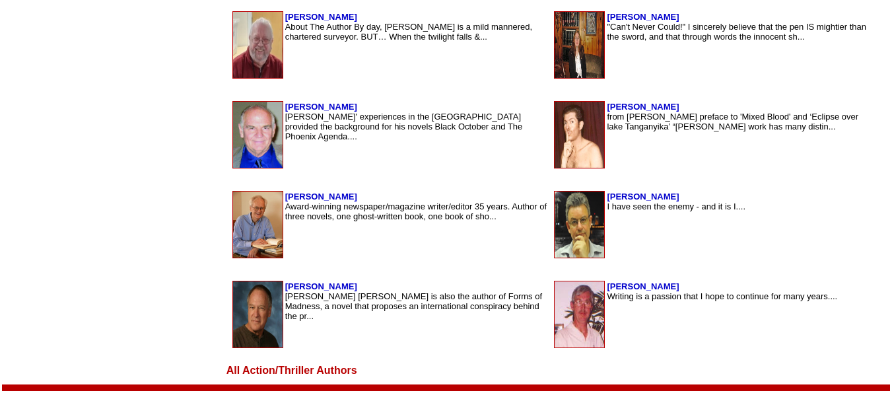
scroll to position [2226, 0]
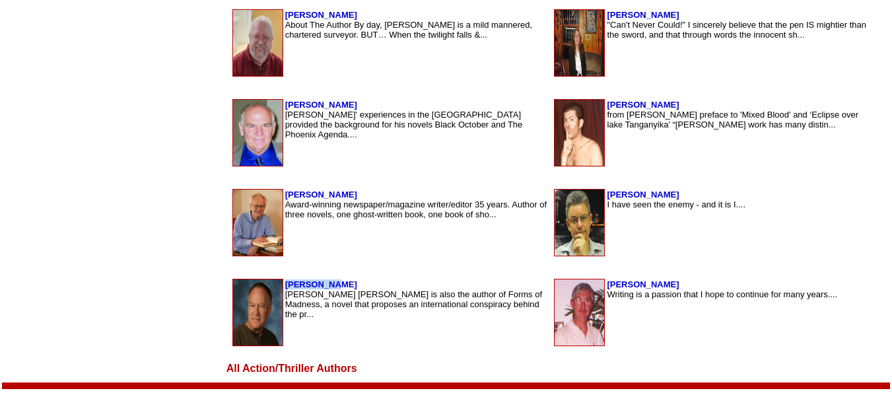
drag, startPoint x: 245, startPoint y: 278, endPoint x: 196, endPoint y: 278, distance: 48.8
click at [231, 278] on table "Aaron Cole Aaron Baker Cole is also the author of Forms of Madness, a novel tha…" at bounding box center [390, 312] width 318 height 70
click at [607, 284] on font "Roger Vizi Writing is a passion that I hope to continue for many years...." at bounding box center [722, 289] width 230 height 20
click at [607, 284] on b "[PERSON_NAME]" at bounding box center [643, 284] width 72 height 10
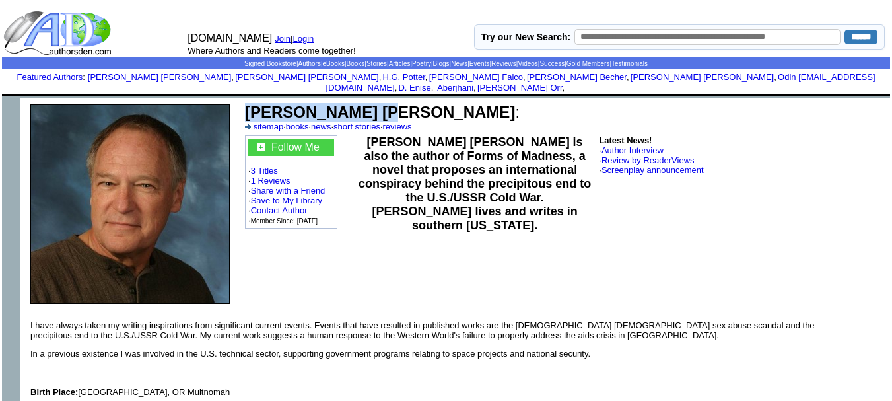
drag, startPoint x: 376, startPoint y: 100, endPoint x: 244, endPoint y: 102, distance: 132.0
click at [244, 102] on td "Aaron Baker Cole : sitemap · books · news · short stories · reviews" at bounding box center [565, 117] width 644 height 32
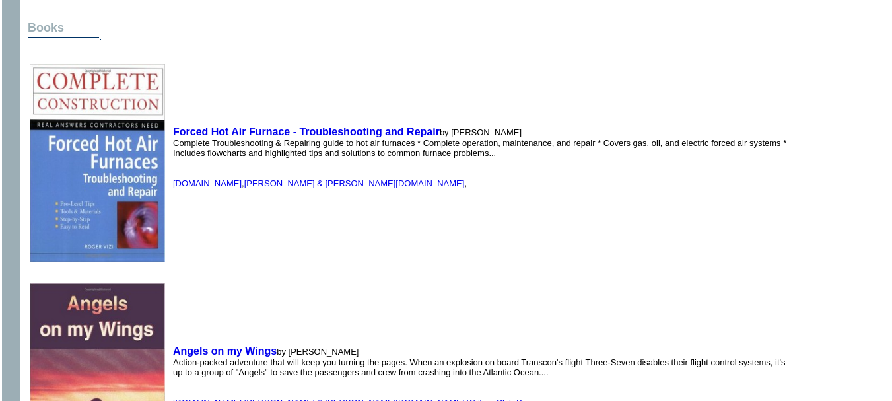
scroll to position [387, 0]
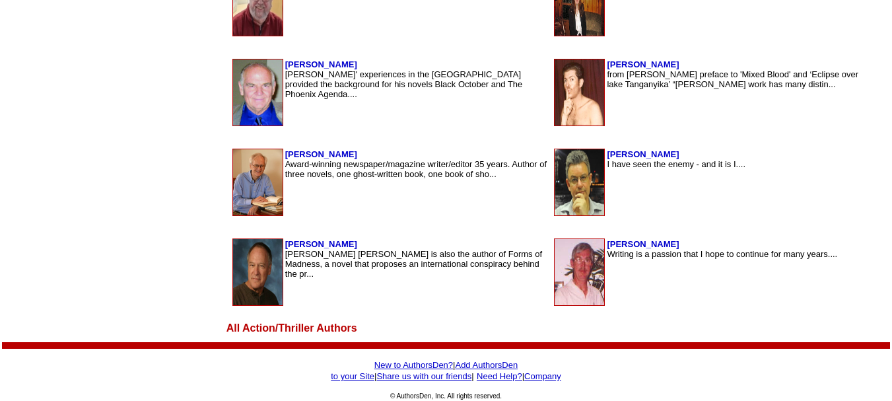
scroll to position [2224, 0]
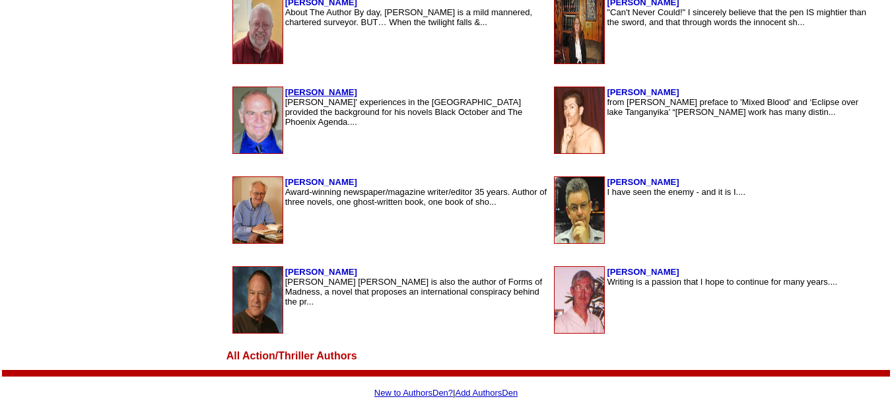
click at [285, 96] on b "[PERSON_NAME]" at bounding box center [321, 92] width 72 height 10
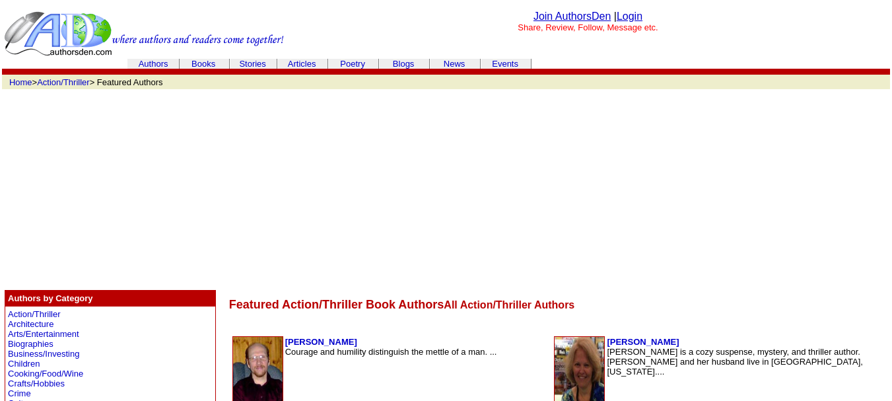
scroll to position [2224, 0]
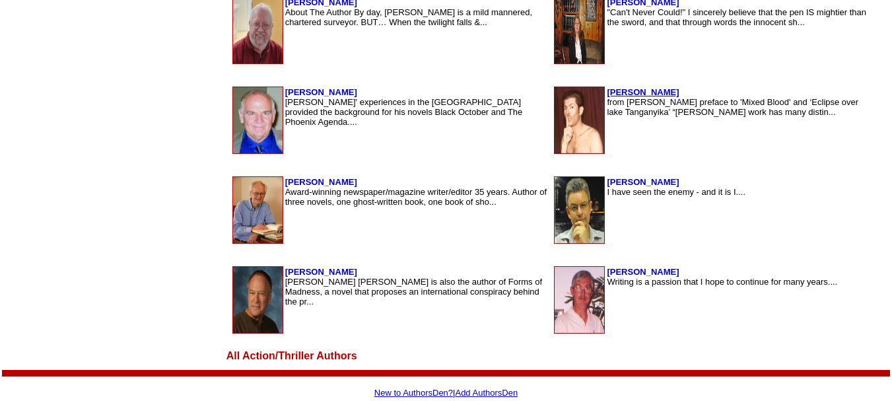
click at [607, 90] on b "Albert Russo" at bounding box center [643, 92] width 72 height 10
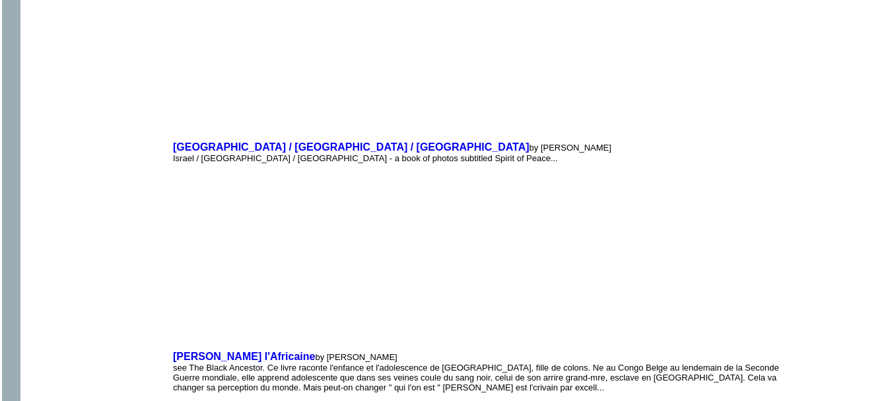
scroll to position [6855, 0]
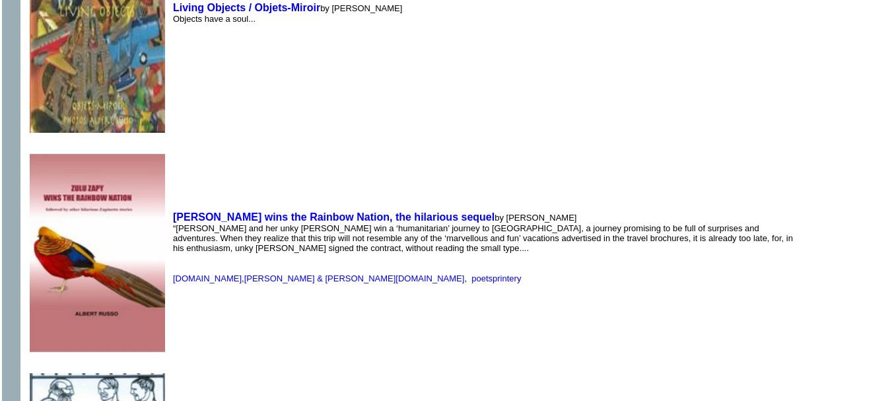
click at [447, 279] on td "Zulu Zapy wins the Rainbow Nation, the hilarious sequel by Albert Russo “Zapy a…" at bounding box center [484, 247] width 628 height 216
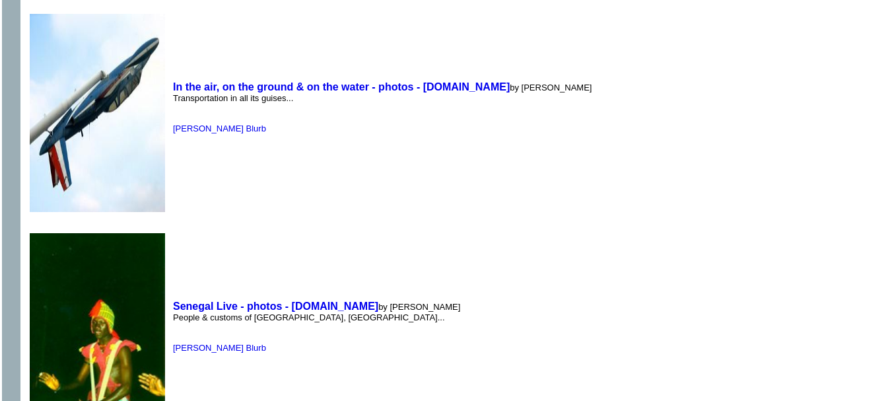
scroll to position [8305, 0]
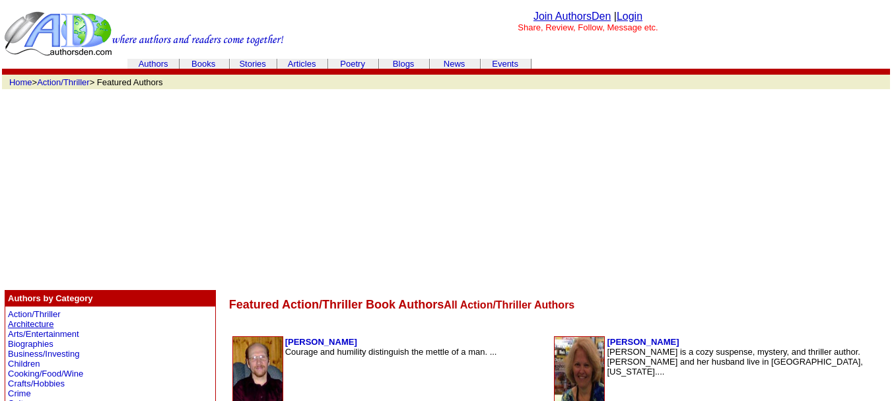
click at [23, 323] on link "Architecture" at bounding box center [31, 324] width 46 height 10
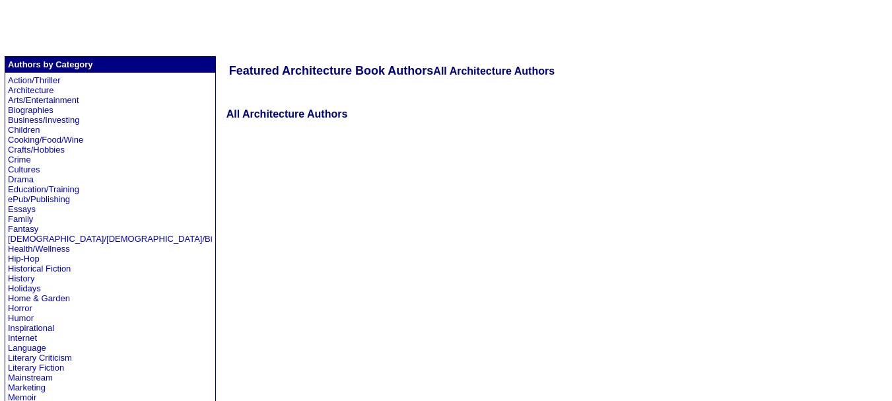
scroll to position [233, 0]
click at [29, 98] on link "Arts/Entertainment" at bounding box center [43, 101] width 71 height 10
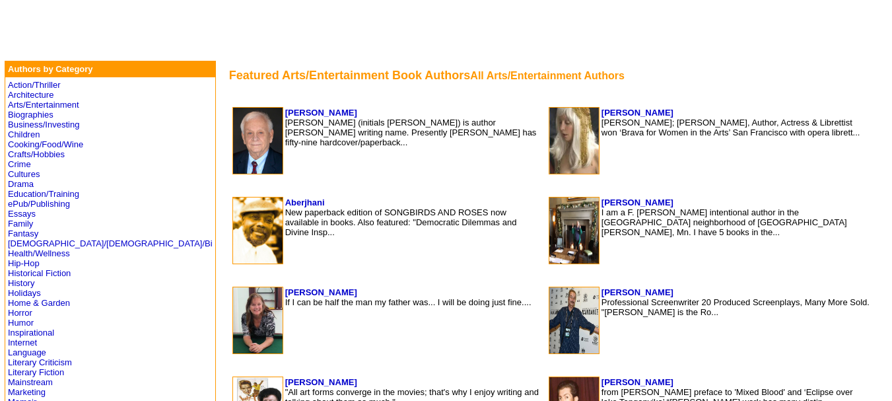
scroll to position [231, 0]
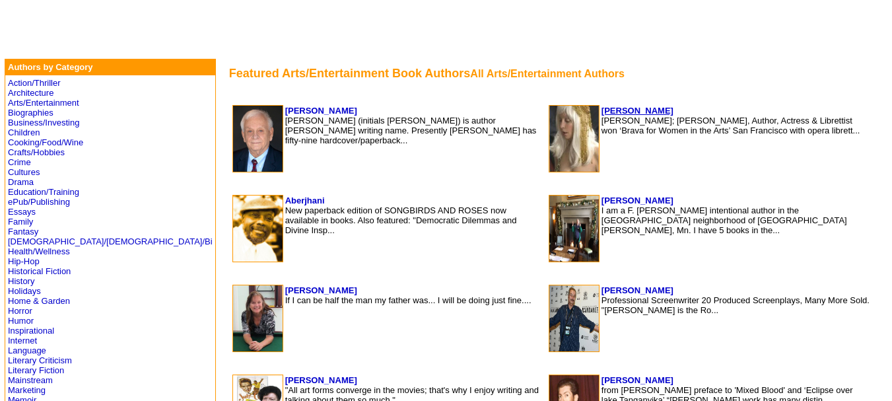
drag, startPoint x: 653, startPoint y: 106, endPoint x: 587, endPoint y: 110, distance: 66.8
click at [601, 110] on td "Judy Joy Jones Judy Joy Jones; Painter, Author, Actress & Librettist won ‘Brava…" at bounding box center [736, 138] width 270 height 67
click at [718, 68] on td "Featured Arts/Entertainment Book Authors All Arts/Entertainment Authors" at bounding box center [551, 74] width 645 height 14
drag, startPoint x: 653, startPoint y: 105, endPoint x: 579, endPoint y: 110, distance: 74.1
click at [579, 110] on tr "Judy Joy Jones Judy Joy Jones; Painter, Author, Actress & Librettist won ‘Brava…" at bounding box center [709, 138] width 322 height 67
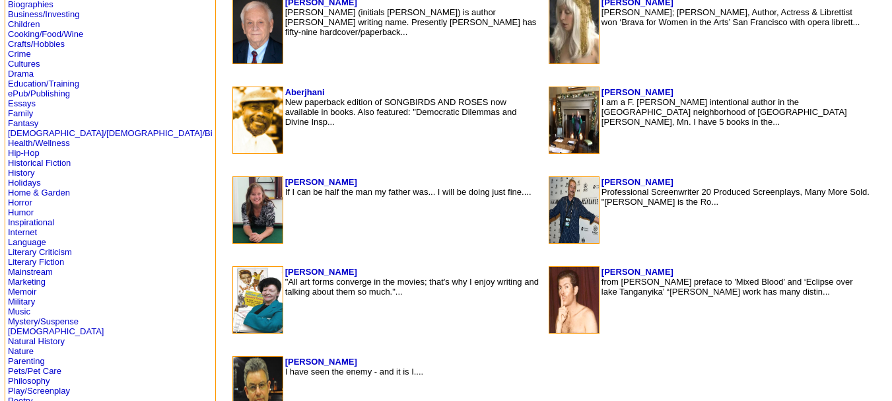
scroll to position [343, 0]
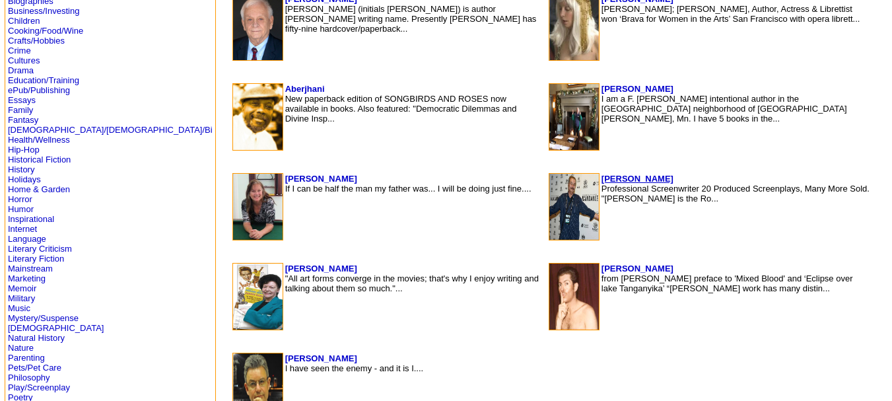
drag, startPoint x: 649, startPoint y: 177, endPoint x: 584, endPoint y: 178, distance: 64.7
click at [601, 178] on td "William Martell Professional Screenwriter 20 Produced Screenplays, Many More So…" at bounding box center [736, 206] width 270 height 67
drag, startPoint x: 263, startPoint y: 269, endPoint x: 182, endPoint y: 272, distance: 81.2
click at [232, 272] on tr "Betty Jo Tucker "All art forms converge in the movies; that's why I enjoy writi…" at bounding box center [387, 296] width 310 height 67
drag, startPoint x: 251, startPoint y: 355, endPoint x: 191, endPoint y: 358, distance: 60.8
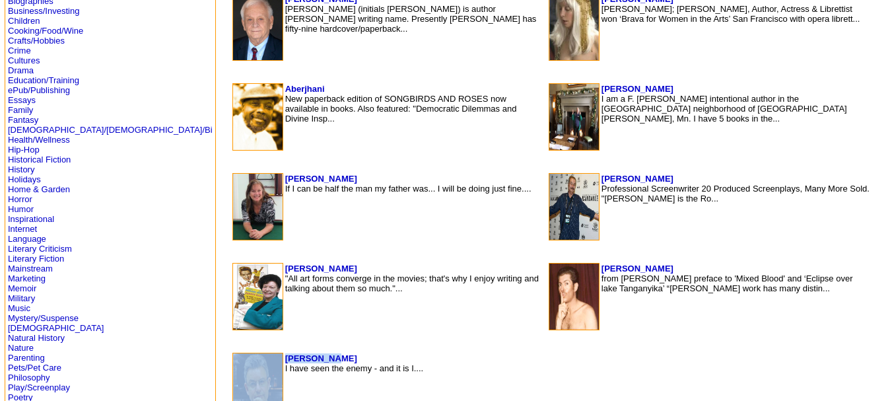
click at [232, 358] on tr "Sam Vaknin I have seen the enemy - and it is I...." at bounding box center [387, 385] width 310 height 67
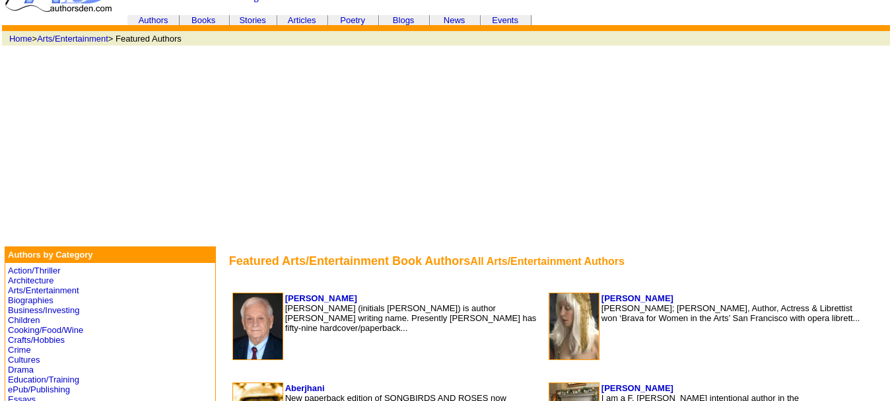
scroll to position [51, 0]
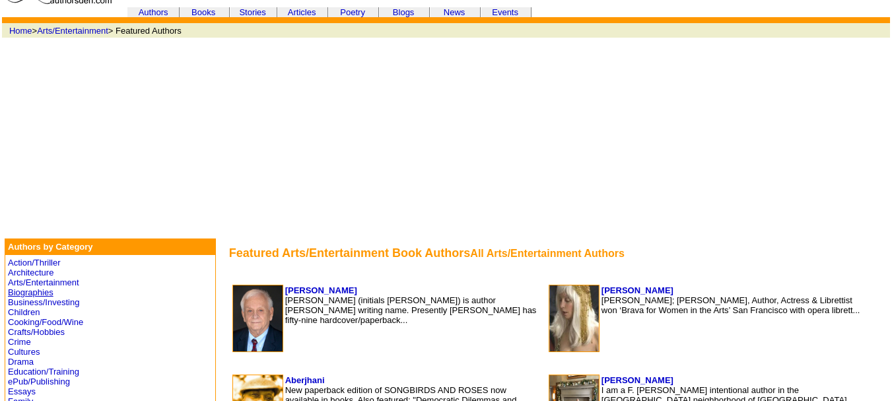
click at [13, 289] on link "Biographies" at bounding box center [31, 292] width 46 height 10
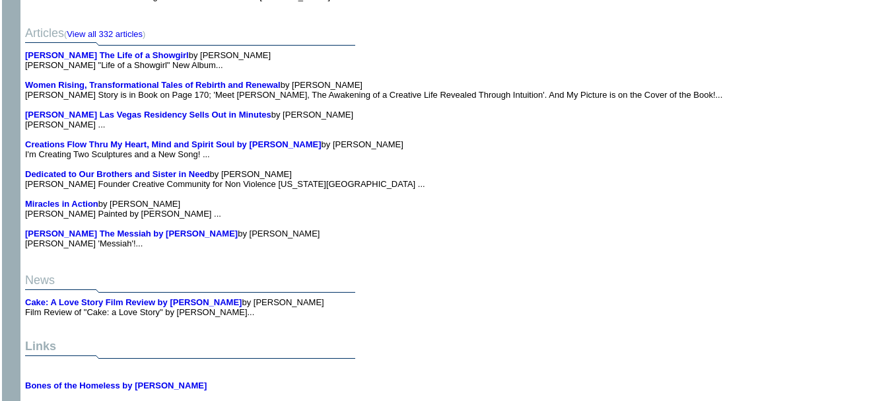
scroll to position [3188, 0]
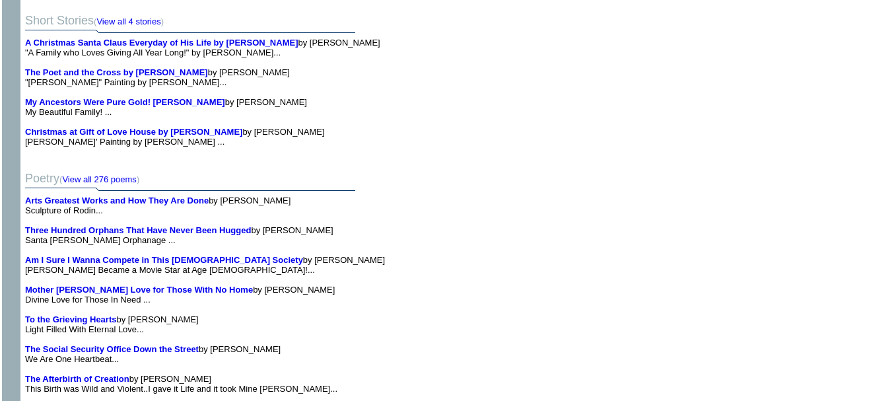
drag, startPoint x: 427, startPoint y: 160, endPoint x: 421, endPoint y: 187, distance: 27.7
click at [421, 187] on td "Poetry ( View all 276 poems ) Arts Greatest Works and How They Are Done by Judy…" at bounding box center [411, 272] width 779 height 247
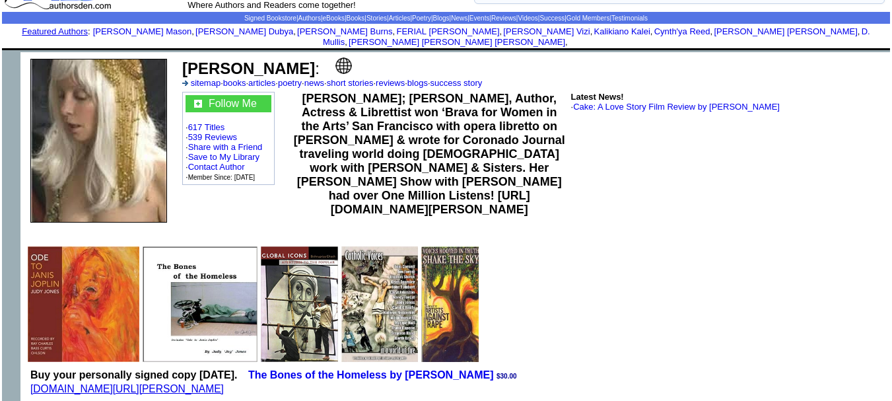
scroll to position [0, 0]
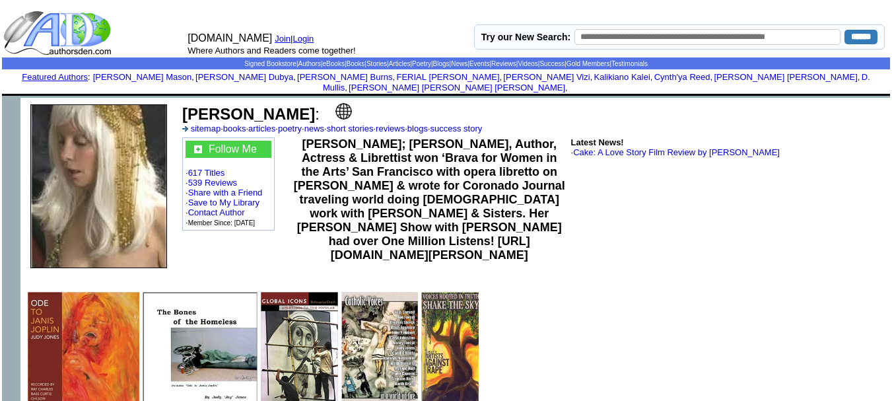
drag, startPoint x: 343, startPoint y: 101, endPoint x: 335, endPoint y: 101, distance: 7.9
click at [335, 101] on td "Judy Joy Jones : sitemap · books · articles · poetry · news · short stories · r…" at bounding box center [533, 118] width 706 height 34
click at [335, 103] on img at bounding box center [343, 111] width 17 height 17
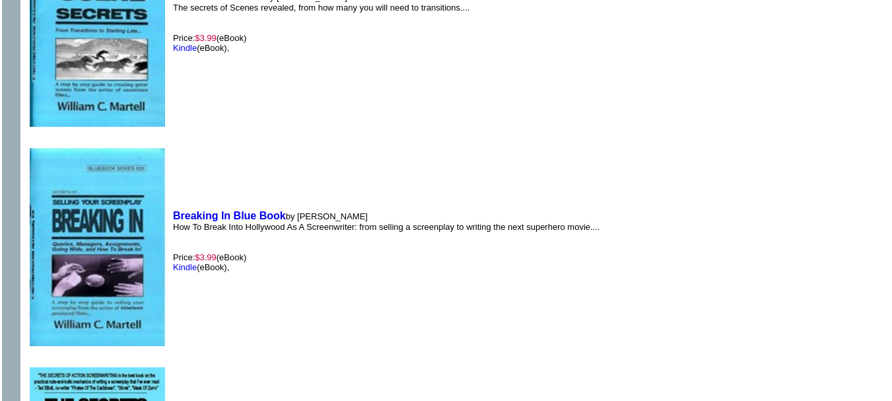
scroll to position [5405, 0]
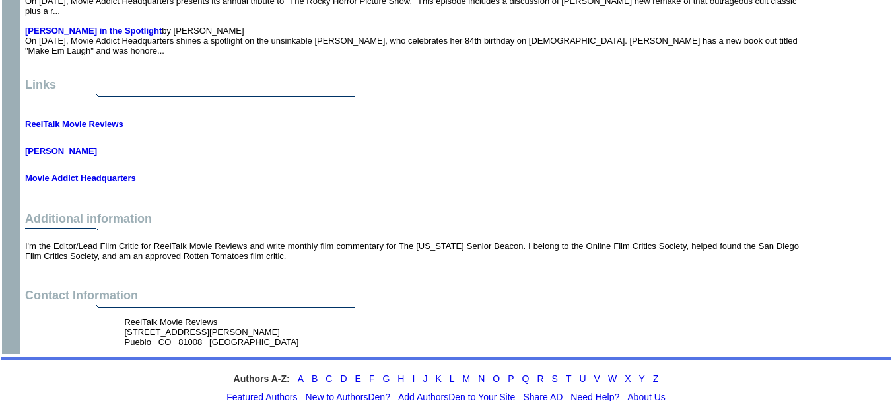
scroll to position [2754, 0]
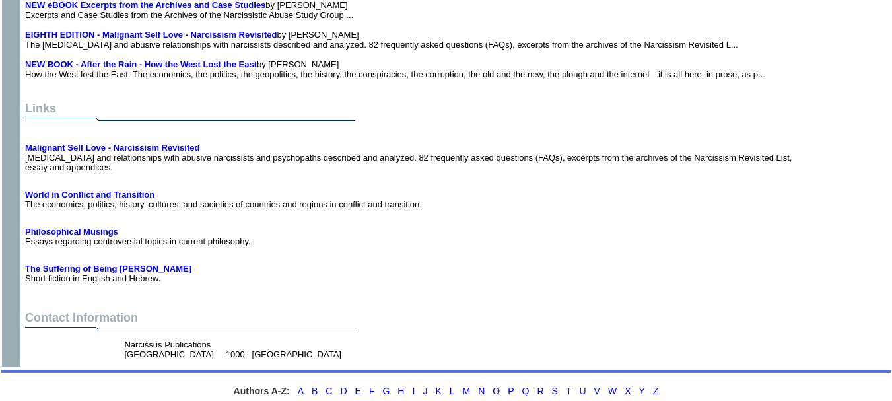
scroll to position [13309, 0]
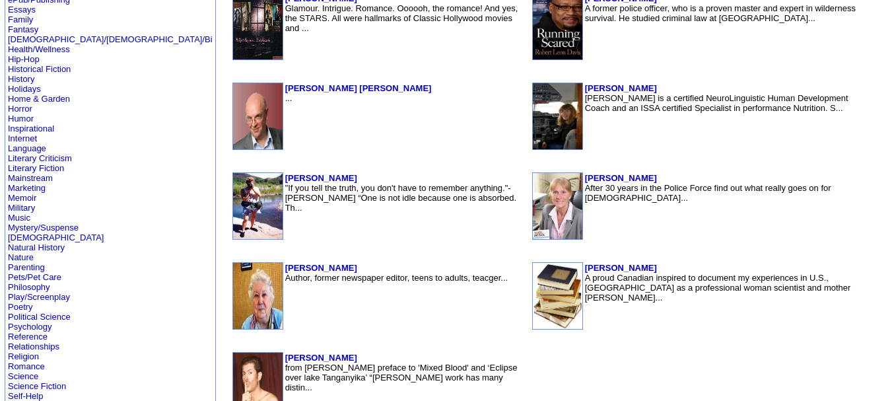
scroll to position [434, 0]
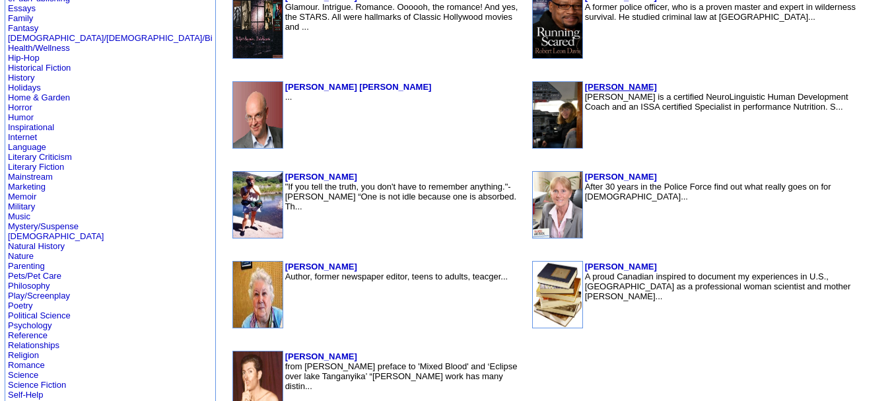
click at [595, 87] on b "Nina Anderson" at bounding box center [621, 87] width 72 height 10
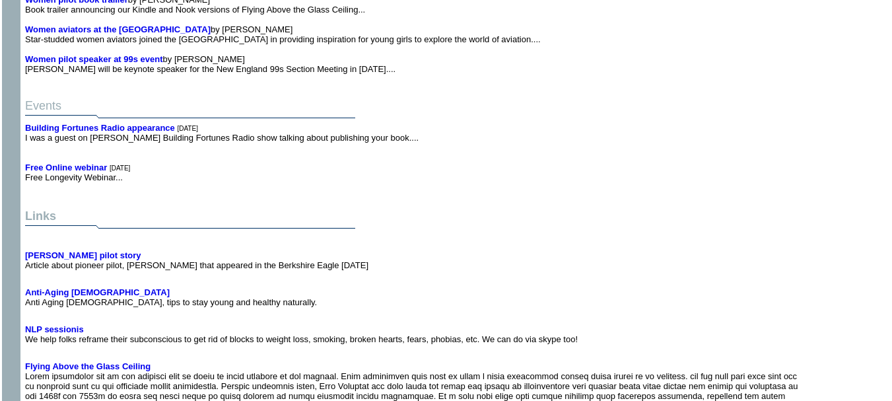
scroll to position [5287, 0]
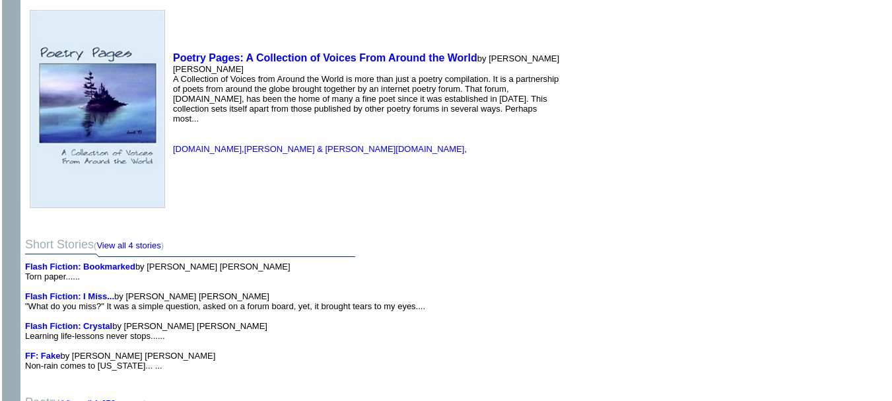
scroll to position [459, 0]
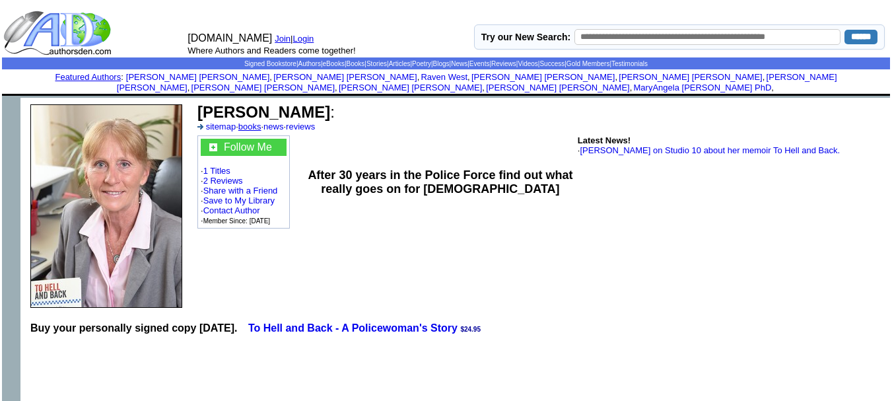
click at [249, 121] on link "books" at bounding box center [249, 126] width 23 height 10
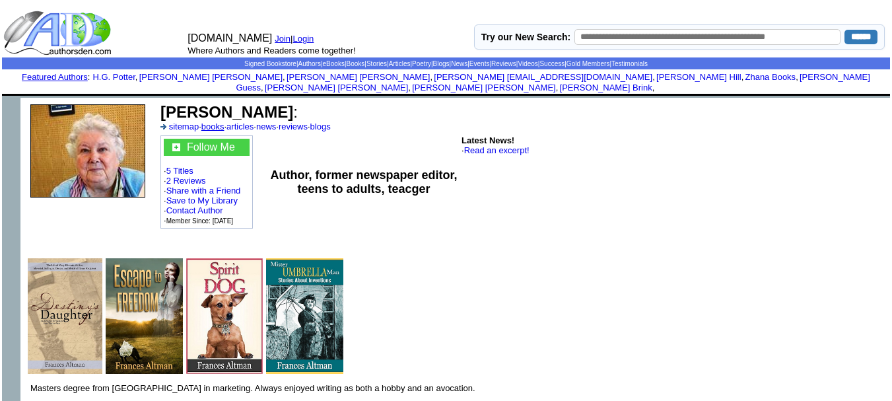
click at [221, 121] on link "books" at bounding box center [212, 126] width 23 height 10
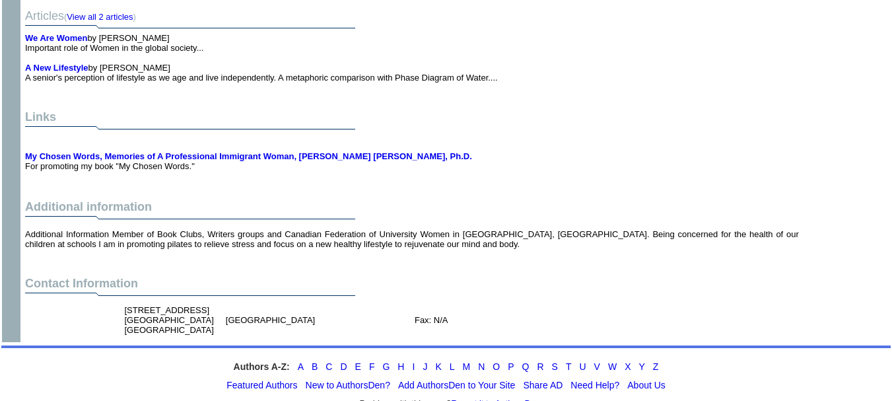
click at [414, 226] on td "Additional Information Member of Book Clubs, Writers groups and Canadian Federa…" at bounding box center [411, 238] width 779 height 25
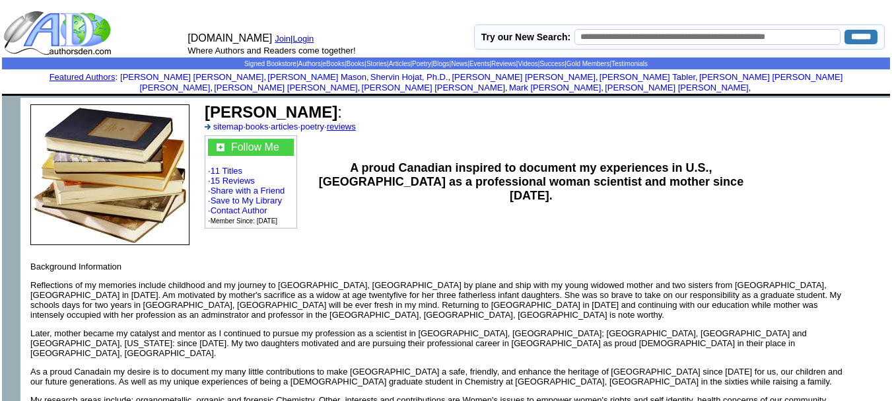
drag, startPoint x: 321, startPoint y: 102, endPoint x: 351, endPoint y: 119, distance: 34.3
click at [351, 119] on td "FERIAL I Haque : sitemap · books · articles · poetry · reviews" at bounding box center [545, 117] width 684 height 32
click at [351, 121] on link "reviews" at bounding box center [341, 126] width 29 height 10
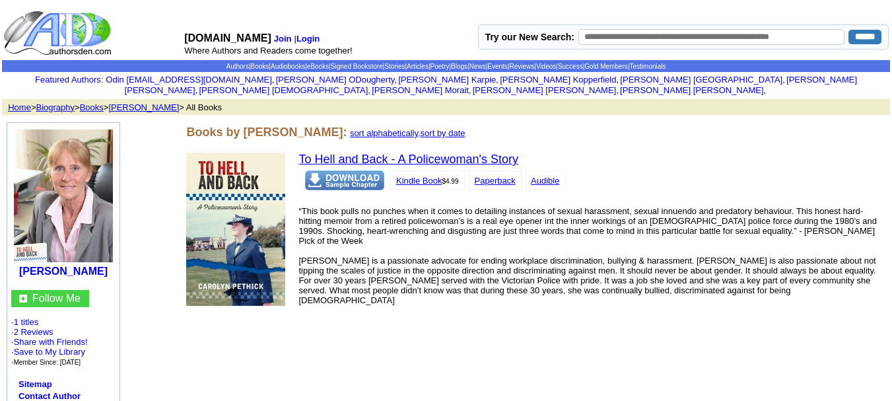
click at [428, 176] on link "Kindle Book" at bounding box center [419, 181] width 46 height 10
drag, startPoint x: 328, startPoint y: 123, endPoint x: 244, endPoint y: 125, distance: 83.8
click at [244, 125] on font "Books by Caroyn Pethick:" at bounding box center [266, 131] width 160 height 13
click at [265, 125] on font "Books by Caroyn Pethick:" at bounding box center [266, 131] width 160 height 13
drag, startPoint x: 265, startPoint y: 122, endPoint x: 244, endPoint y: 121, distance: 21.2
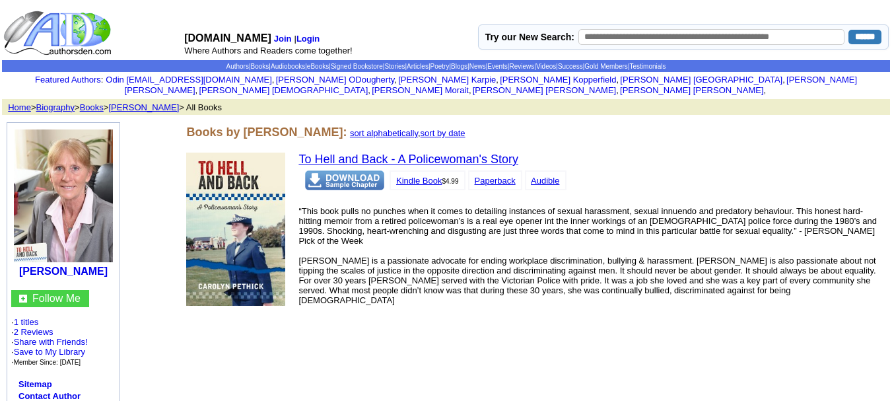
click at [244, 125] on font "Books by Caroyn Pethick:" at bounding box center [266, 131] width 160 height 13
drag, startPoint x: 244, startPoint y: 121, endPoint x: 331, endPoint y: 119, distance: 87.1
click at [331, 125] on font "Books by Caroyn Pethick:" at bounding box center [266, 131] width 160 height 13
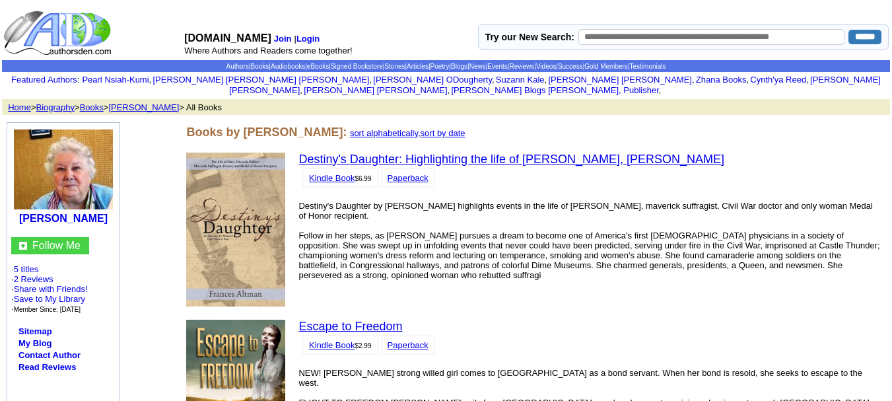
click at [315, 128] on font "Books by [PERSON_NAME]:" at bounding box center [266, 131] width 160 height 13
drag, startPoint x: 315, startPoint y: 128, endPoint x: 170, endPoint y: 180, distance: 154.1
click at [340, 173] on link "Kindle Book" at bounding box center [332, 178] width 46 height 10
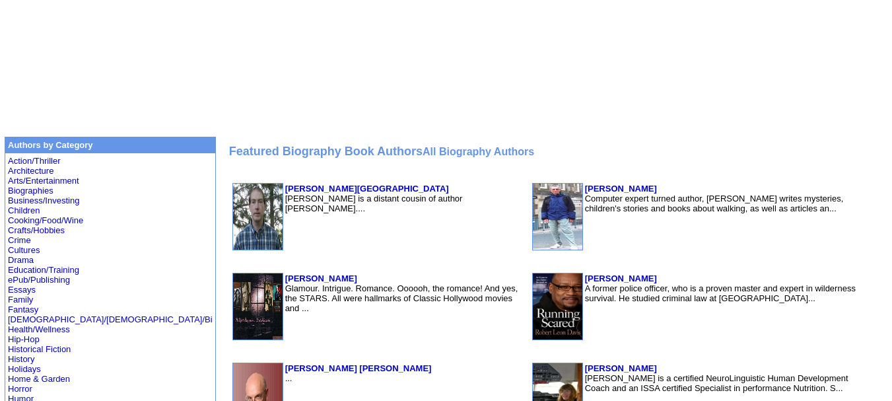
scroll to position [165, 0]
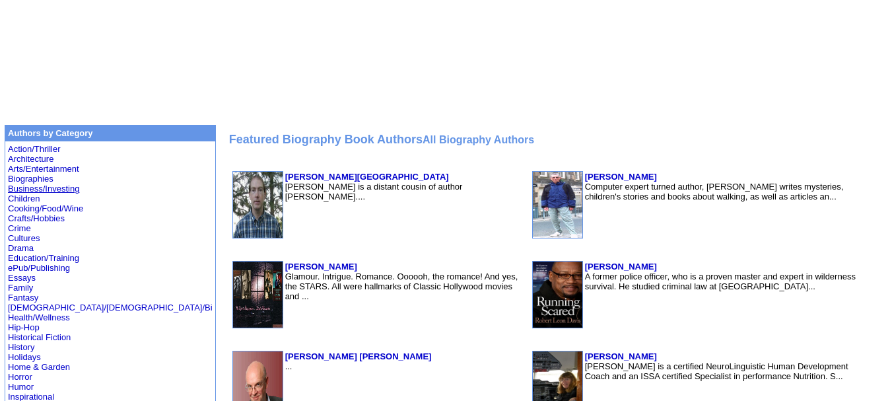
click at [42, 188] on link "Business/Investing" at bounding box center [43, 188] width 71 height 10
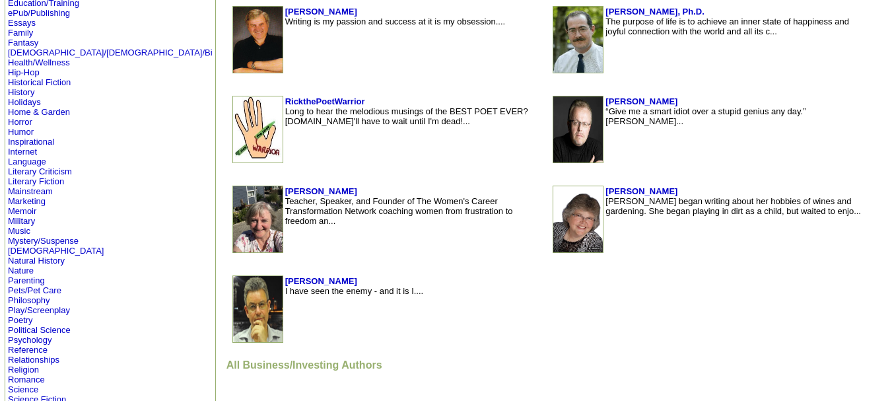
scroll to position [425, 0]
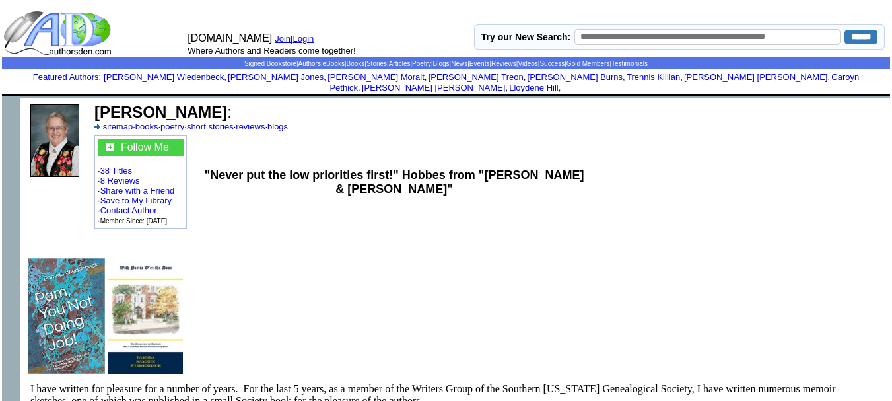
drag, startPoint x: 260, startPoint y: 99, endPoint x: 94, endPoint y: 104, distance: 165.7
click at [94, 104] on b "Pamela E Wiedenbeck" at bounding box center [160, 112] width 133 height 18
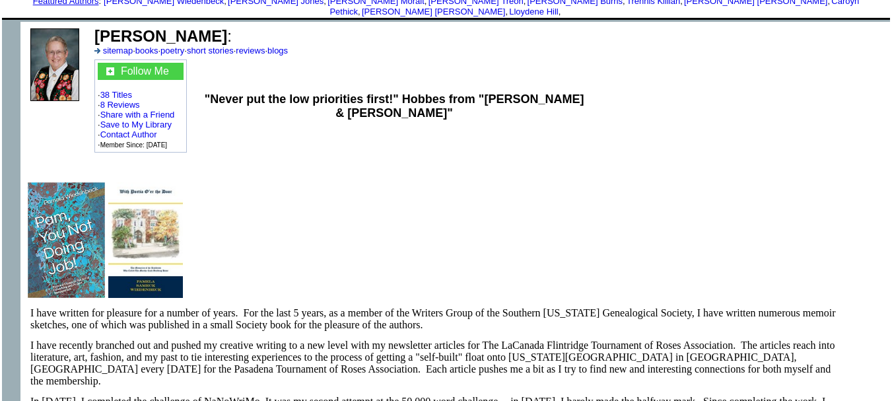
scroll to position [83, 0]
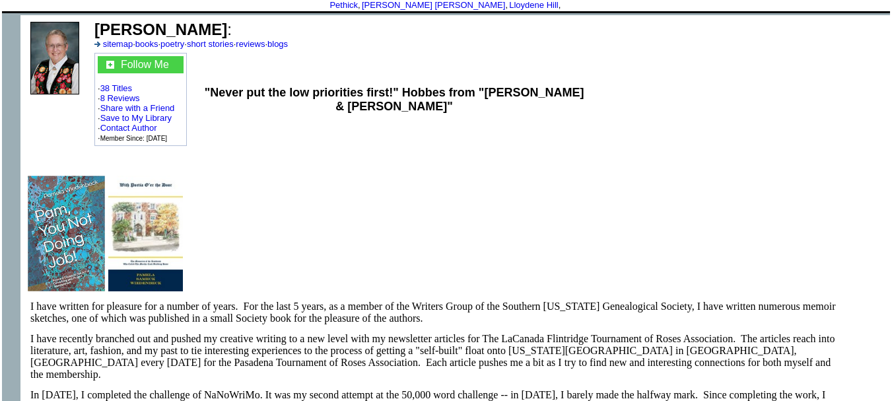
drag, startPoint x: 261, startPoint y: 18, endPoint x: 96, endPoint y: 15, distance: 164.4
click at [96, 20] on b "Pamela E Wiedenbeck" at bounding box center [160, 29] width 133 height 18
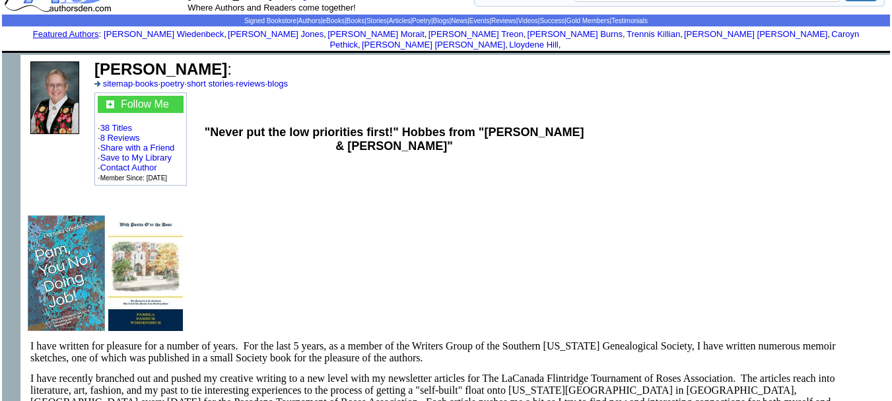
scroll to position [0, 0]
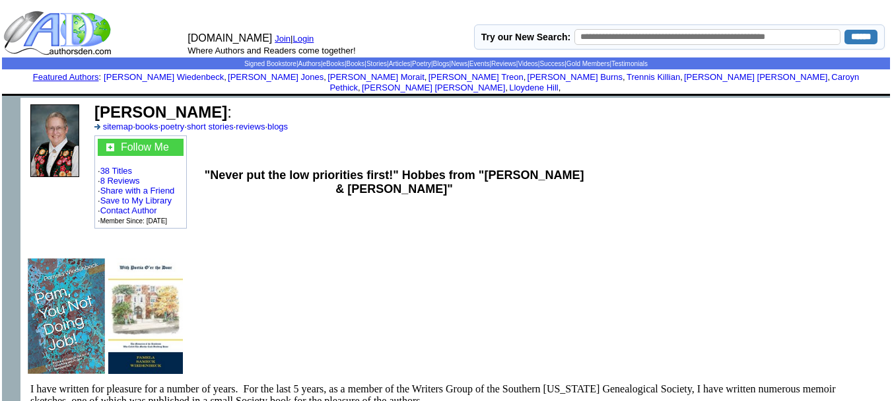
drag, startPoint x: 563, startPoint y: 176, endPoint x: 464, endPoint y: 209, distance: 104.6
click at [464, 209] on td ""Never put the low priorities first!" Hobbes from "Calvin & Hobbes"" at bounding box center [394, 181] width 384 height 97
drag, startPoint x: 258, startPoint y: 100, endPoint x: 92, endPoint y: 107, distance: 165.8
click at [92, 107] on td "Pamela E Wiedenbeck : sitemap · books · poetry · short stories · reviews · blogs" at bounding box center [400, 117] width 617 height 32
click at [332, 139] on td ""Never put the low priorities first!" Hobbes from "Calvin & Hobbes"" at bounding box center [394, 181] width 384 height 97
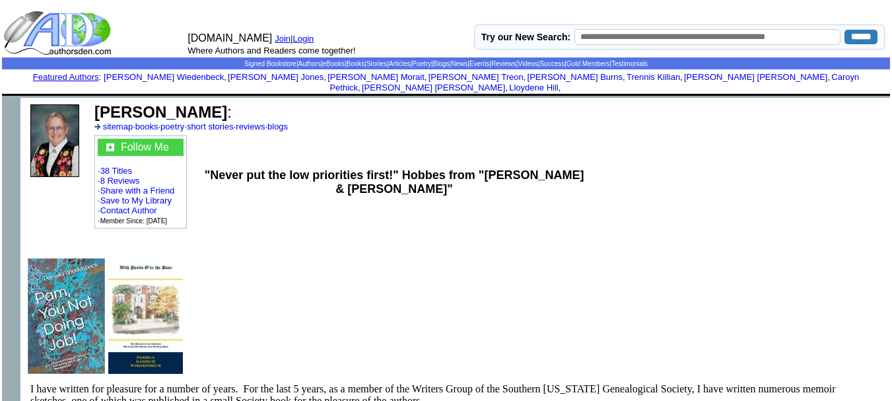
drag, startPoint x: 259, startPoint y: 97, endPoint x: 96, endPoint y: 97, distance: 162.4
click at [96, 103] on b "Pamela E Wiedenbeck" at bounding box center [160, 112] width 133 height 18
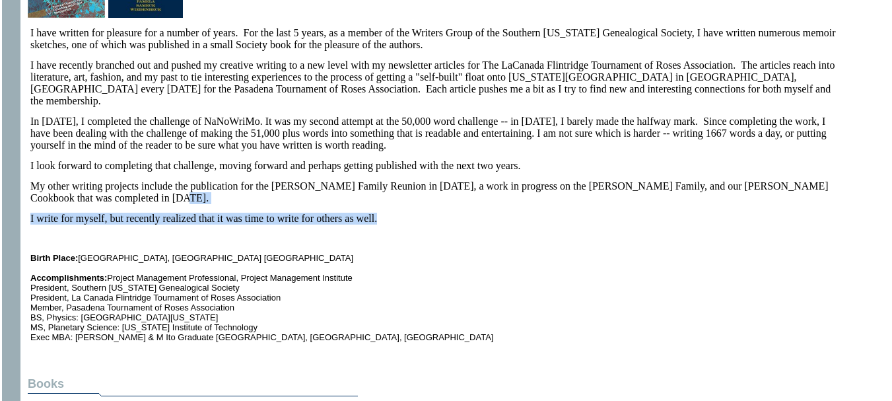
drag, startPoint x: 718, startPoint y: 171, endPoint x: 603, endPoint y: 209, distance: 121.5
click at [603, 209] on td "I have written for pleasure for a number of years. For the last 5 years, as a m…" at bounding box center [437, 184] width 814 height 315
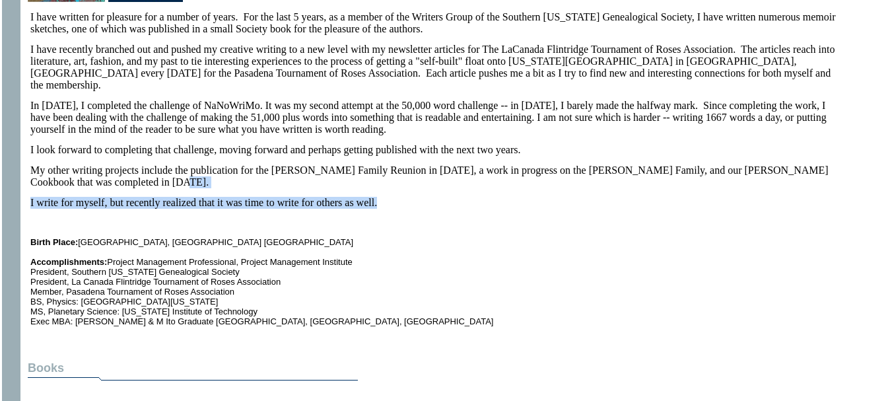
scroll to position [372, 0]
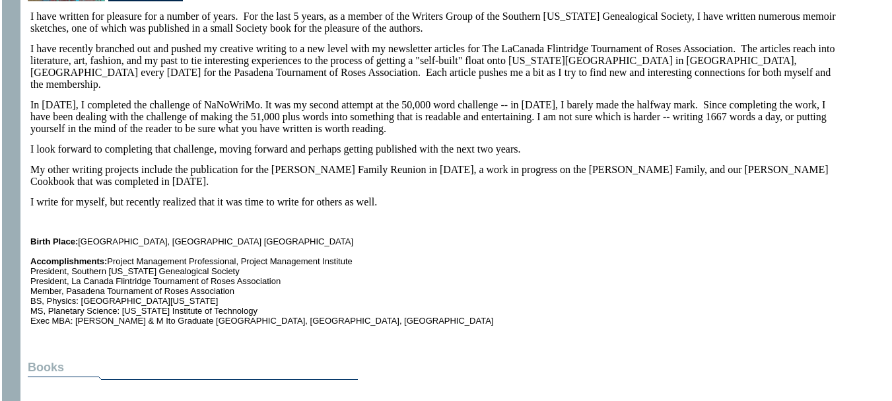
click at [603, 209] on td "I have written for pleasure for a number of years. For the last 5 years, as a m…" at bounding box center [437, 168] width 814 height 315
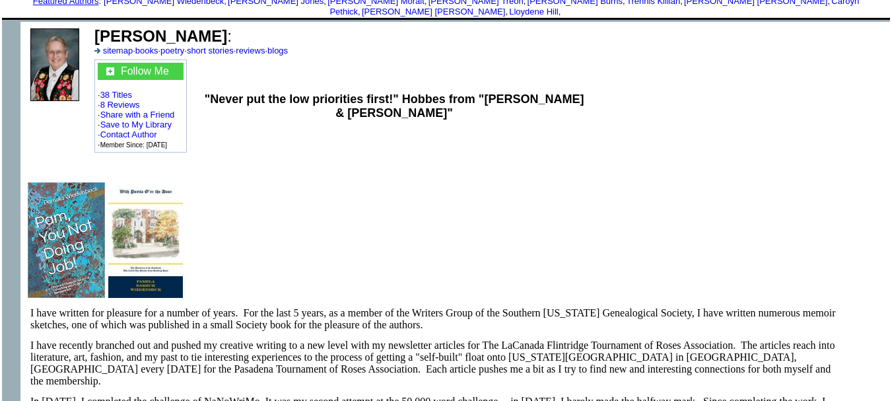
scroll to position [0, 0]
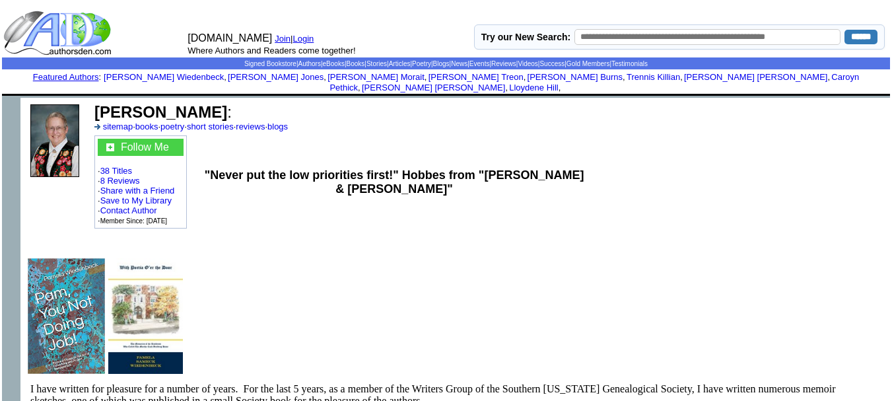
click at [586, 187] on td at bounding box center [647, 181] width 123 height 97
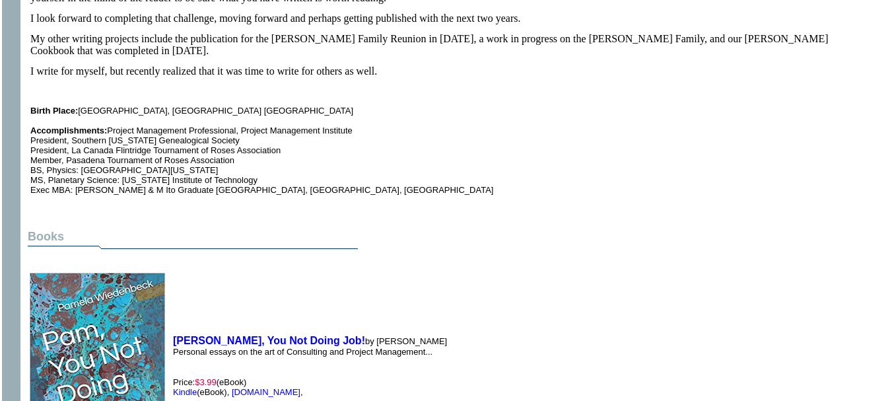
scroll to position [489, 0]
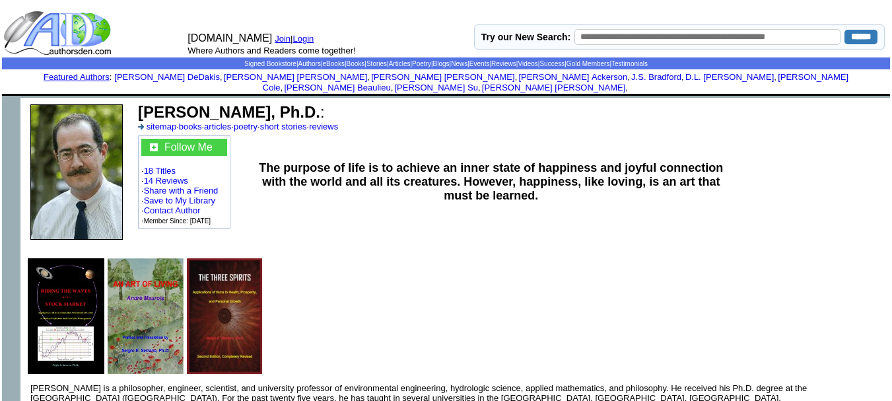
drag, startPoint x: 317, startPoint y: 102, endPoint x: 143, endPoint y: 106, distance: 173.6
click at [143, 106] on b "[PERSON_NAME], Ph.D." at bounding box center [229, 112] width 182 height 18
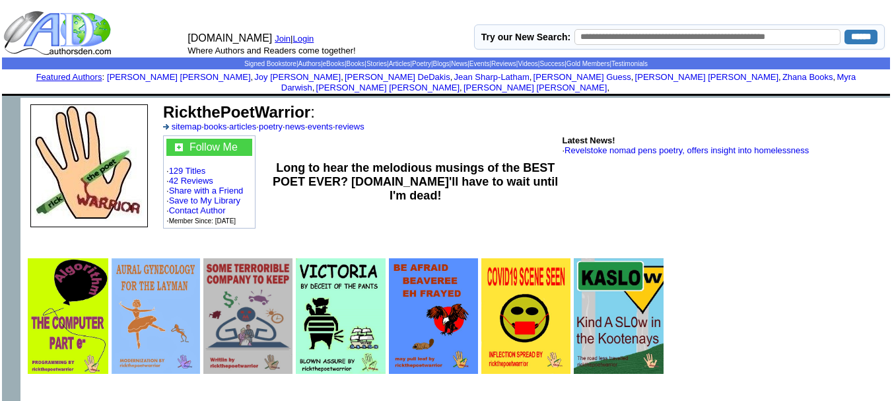
drag, startPoint x: 310, startPoint y: 101, endPoint x: 168, endPoint y: 101, distance: 141.9
click at [168, 103] on font "RickthePoetWarrior :" at bounding box center [239, 112] width 152 height 18
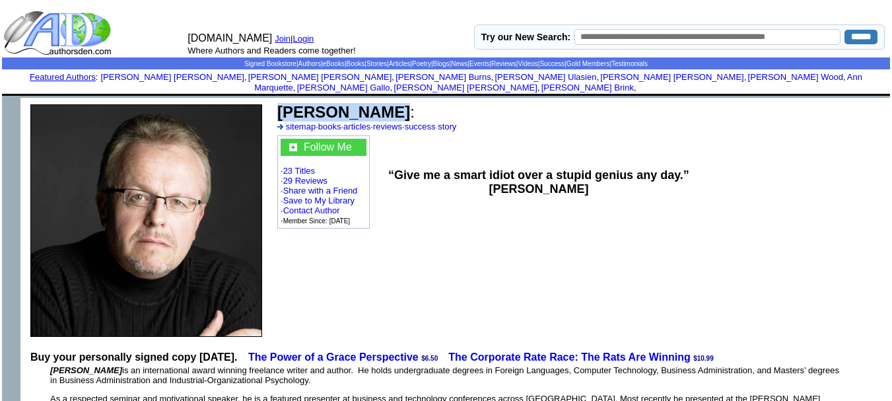
drag, startPoint x: 367, startPoint y: 99, endPoint x: 276, endPoint y: 106, distance: 91.3
click at [276, 106] on td "Paul Ulasien : sitemap · books · articles · reviews · success story" at bounding box center [535, 117] width 521 height 32
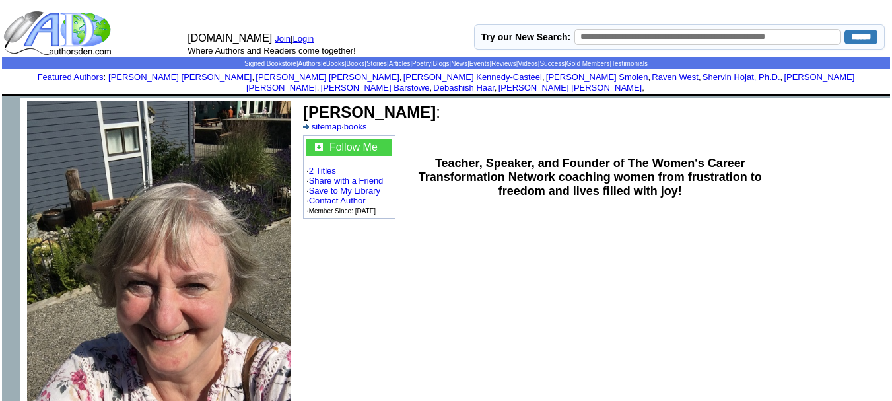
drag, startPoint x: 411, startPoint y: 100, endPoint x: 306, endPoint y: 104, distance: 105.0
click at [306, 104] on b "[PERSON_NAME]" at bounding box center [369, 112] width 133 height 18
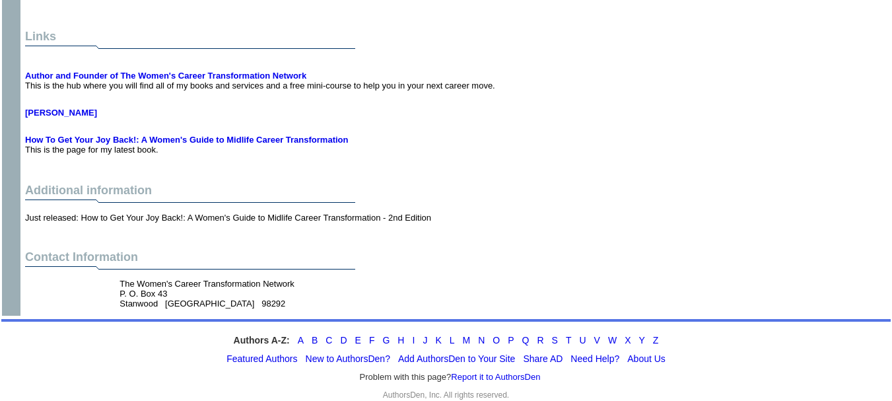
scroll to position [1072, 0]
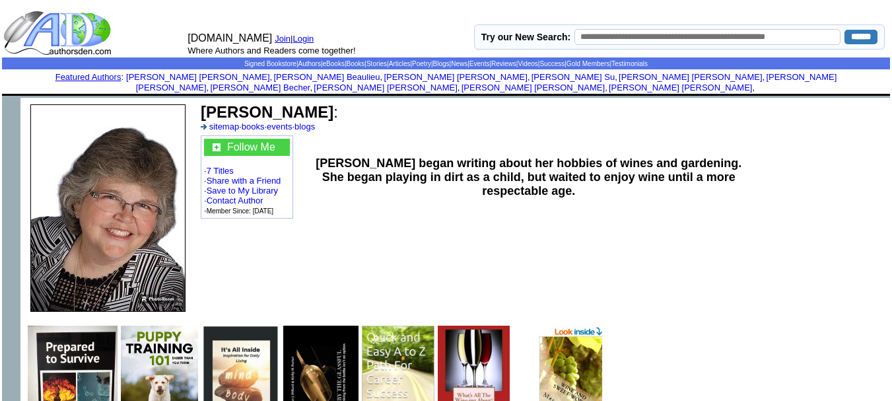
drag, startPoint x: 320, startPoint y: 99, endPoint x: 186, endPoint y: 106, distance: 134.1
click at [186, 106] on tr "Margot J Dillard : sitemap · books · events · blogs Follow Me · 7 Titles · Shar…" at bounding box center [454, 208] width 869 height 220
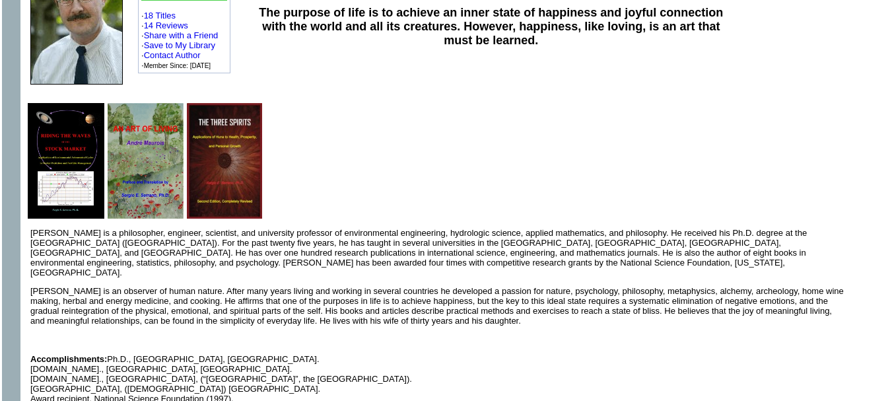
scroll to position [158, 0]
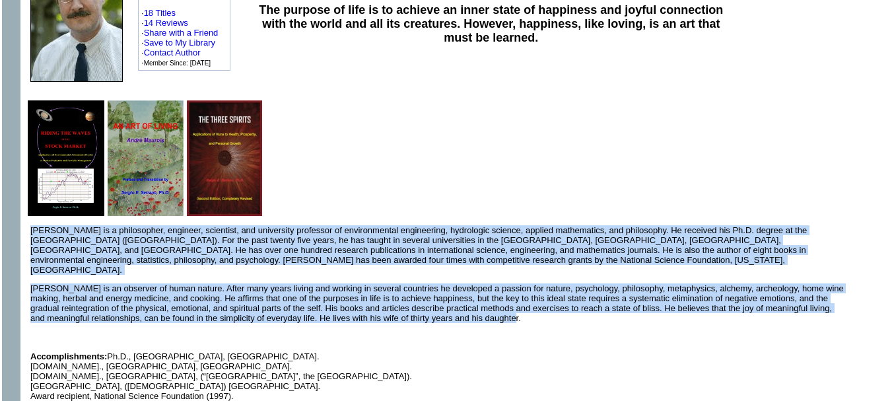
drag, startPoint x: 531, startPoint y: 300, endPoint x: 32, endPoint y: 221, distance: 505.9
click at [32, 225] on font "[PERSON_NAME] is a philosopher, engineer, scientist, and university professor o…" at bounding box center [437, 347] width 814 height 245
copy font "[PERSON_NAME] is a philosopher, engineer, scientist, and university professor o…"
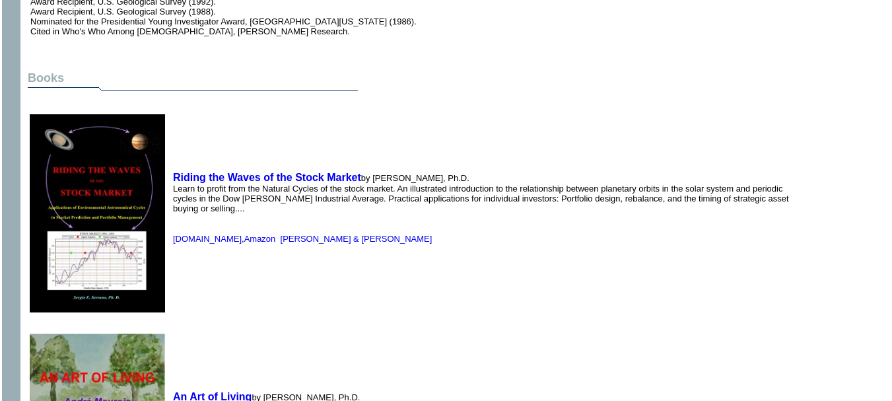
scroll to position [574, 0]
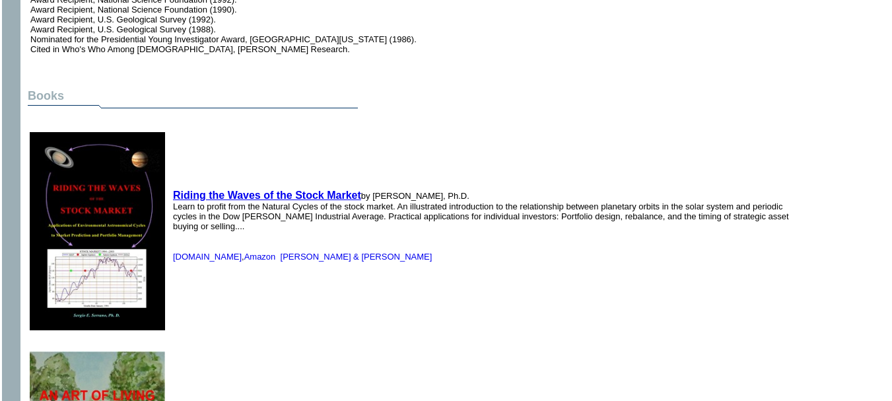
click at [319, 189] on b "Riding the Waves of the Stock Market" at bounding box center [267, 194] width 188 height 11
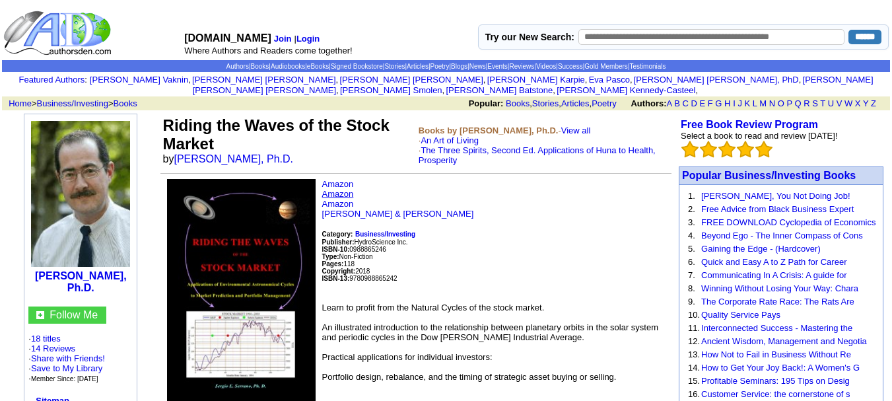
click at [341, 189] on link "Amazon" at bounding box center [338, 194] width 32 height 10
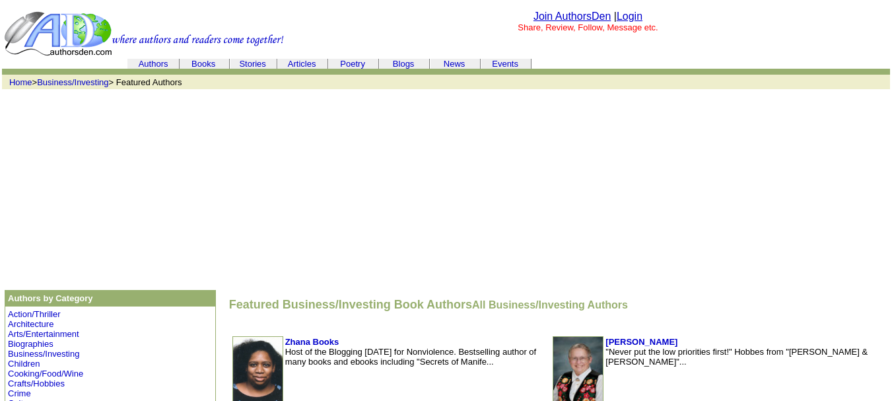
scroll to position [425, 0]
